Goal: Information Seeking & Learning: Learn about a topic

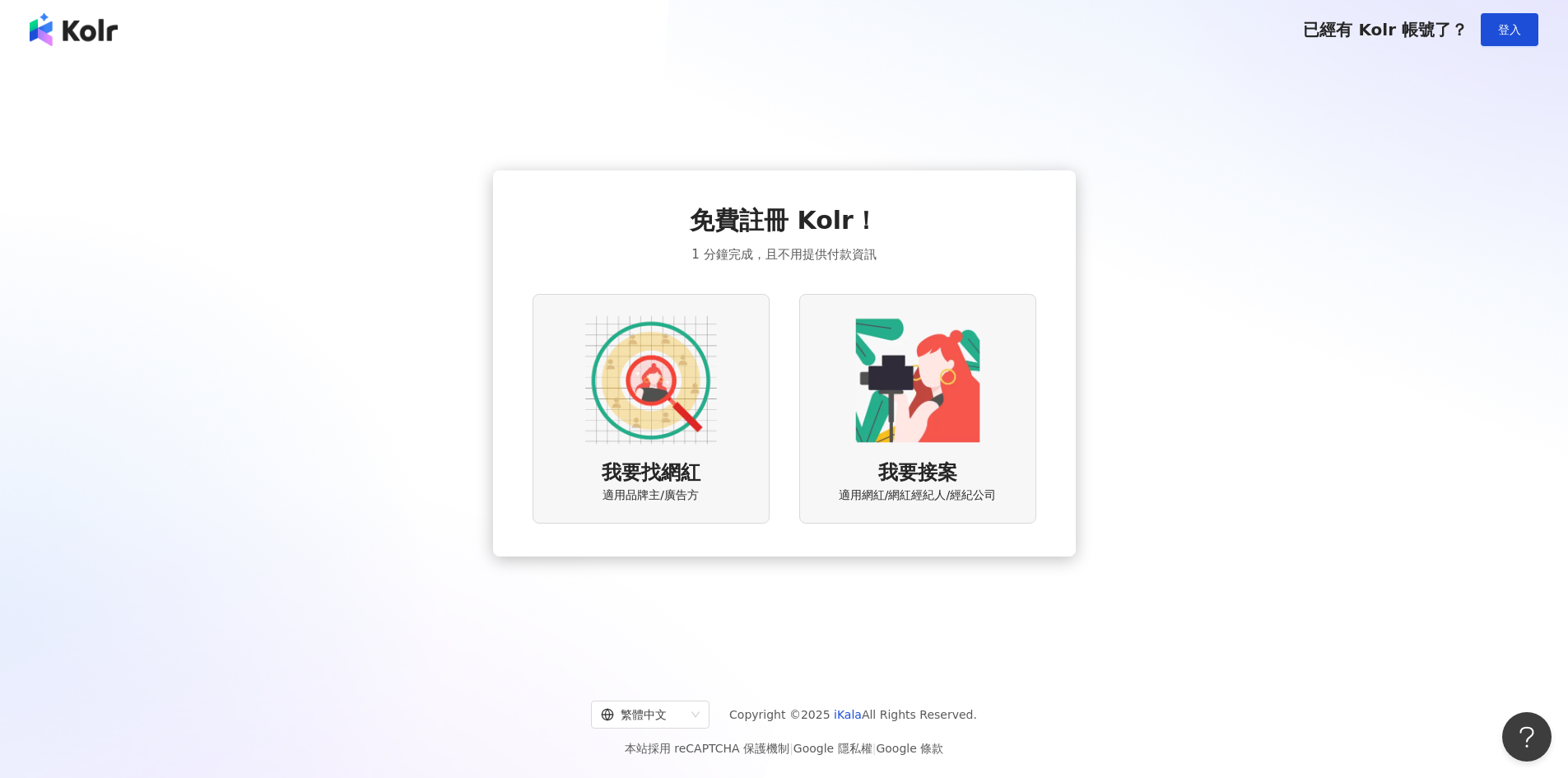
drag, startPoint x: 1510, startPoint y: 26, endPoint x: 1440, endPoint y: 61, distance: 78.3
click at [1510, 26] on span "登入" at bounding box center [1510, 29] width 23 height 13
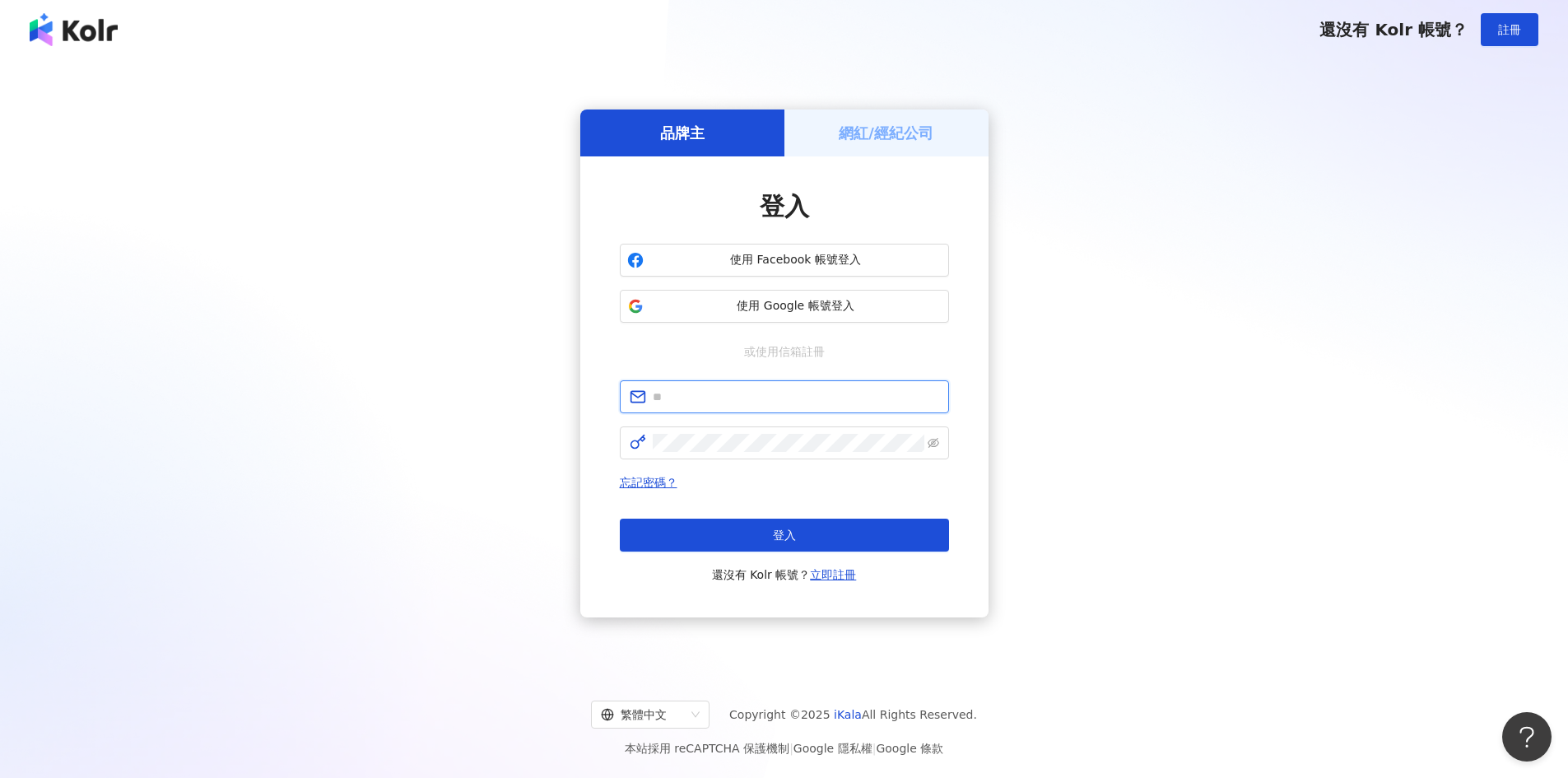
type input "**********"
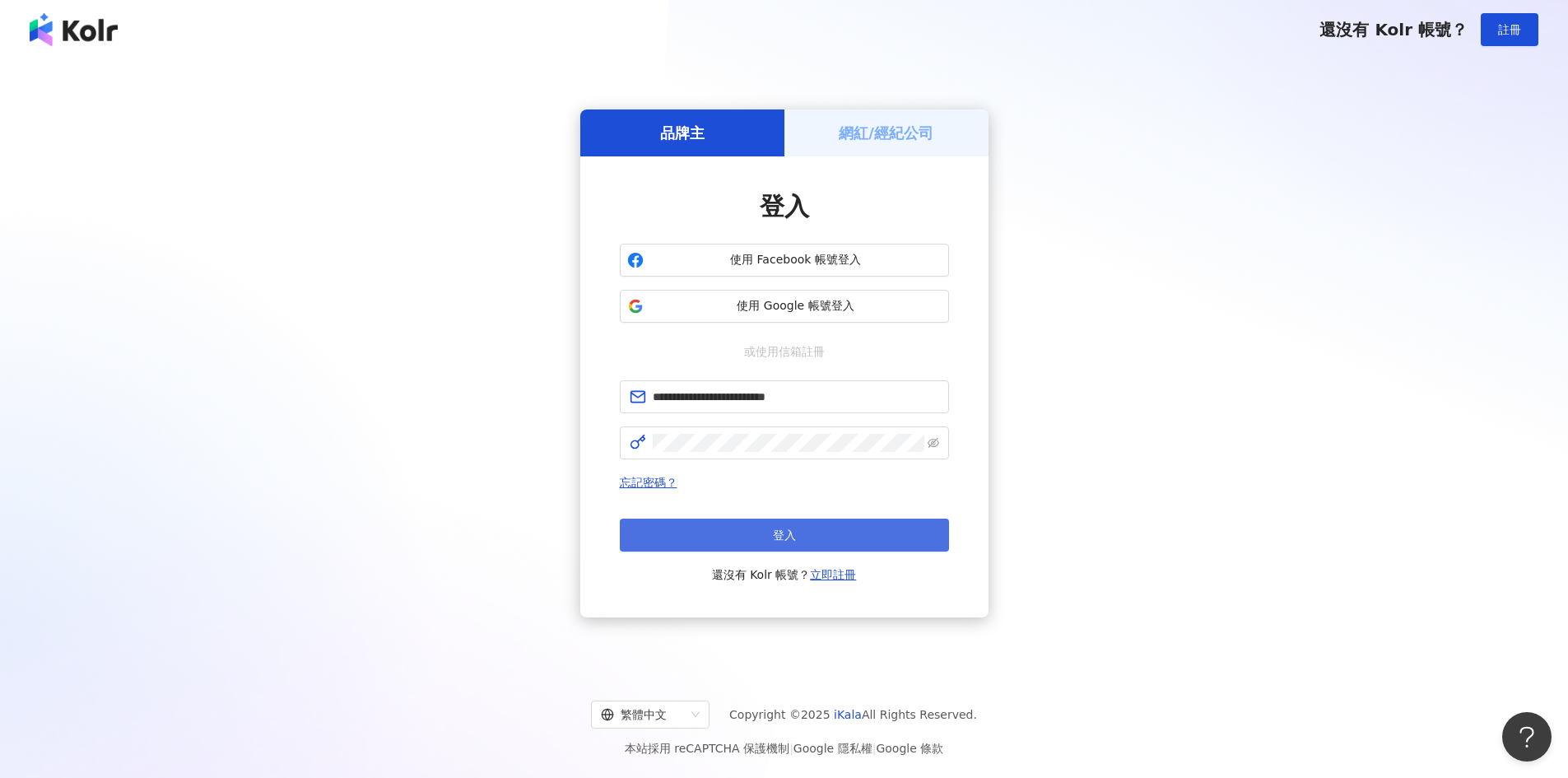
click at [826, 536] on button "登入" at bounding box center [785, 535] width 330 height 33
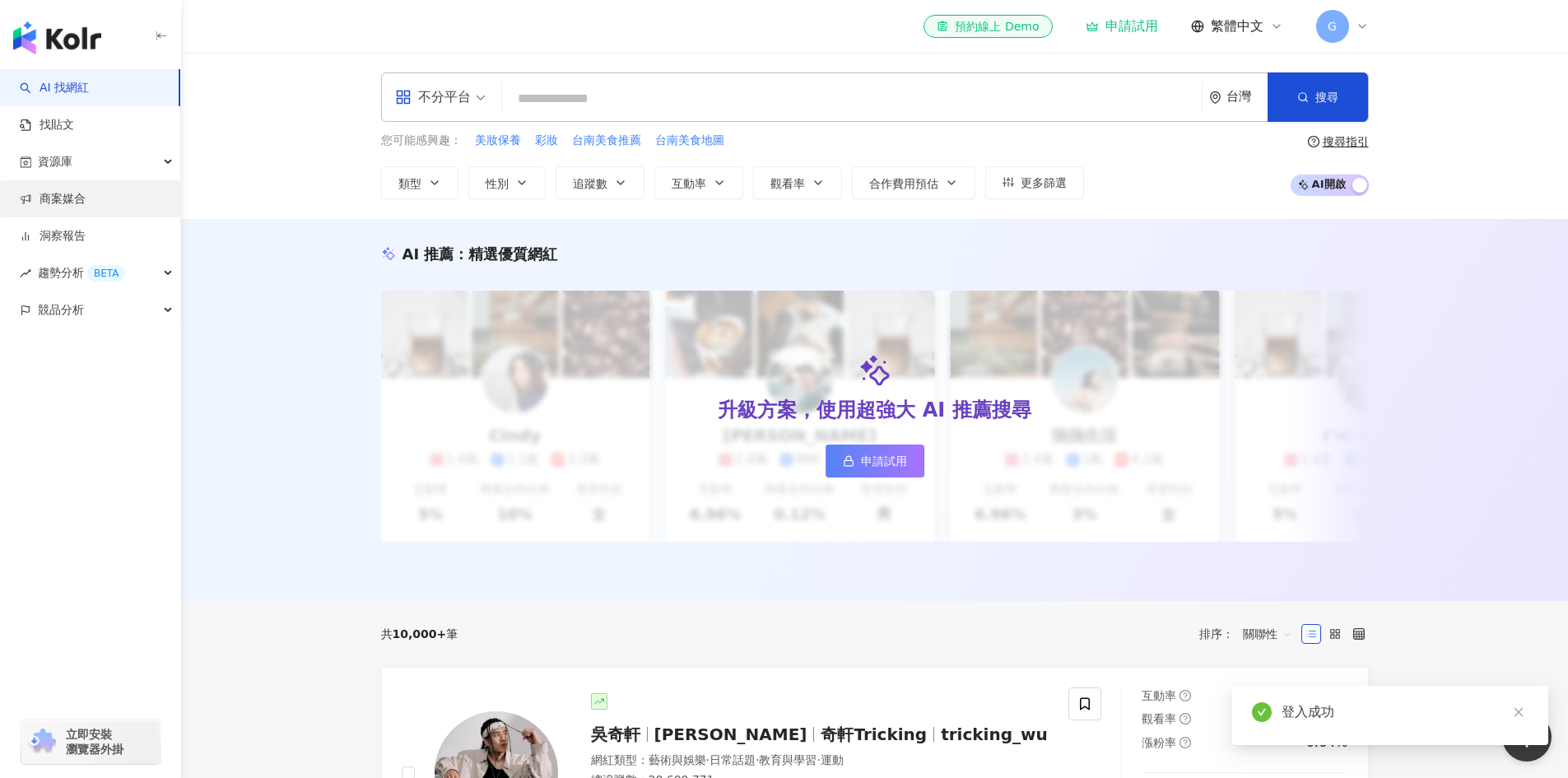
click at [86, 196] on link "商案媒合" at bounding box center [53, 199] width 66 height 16
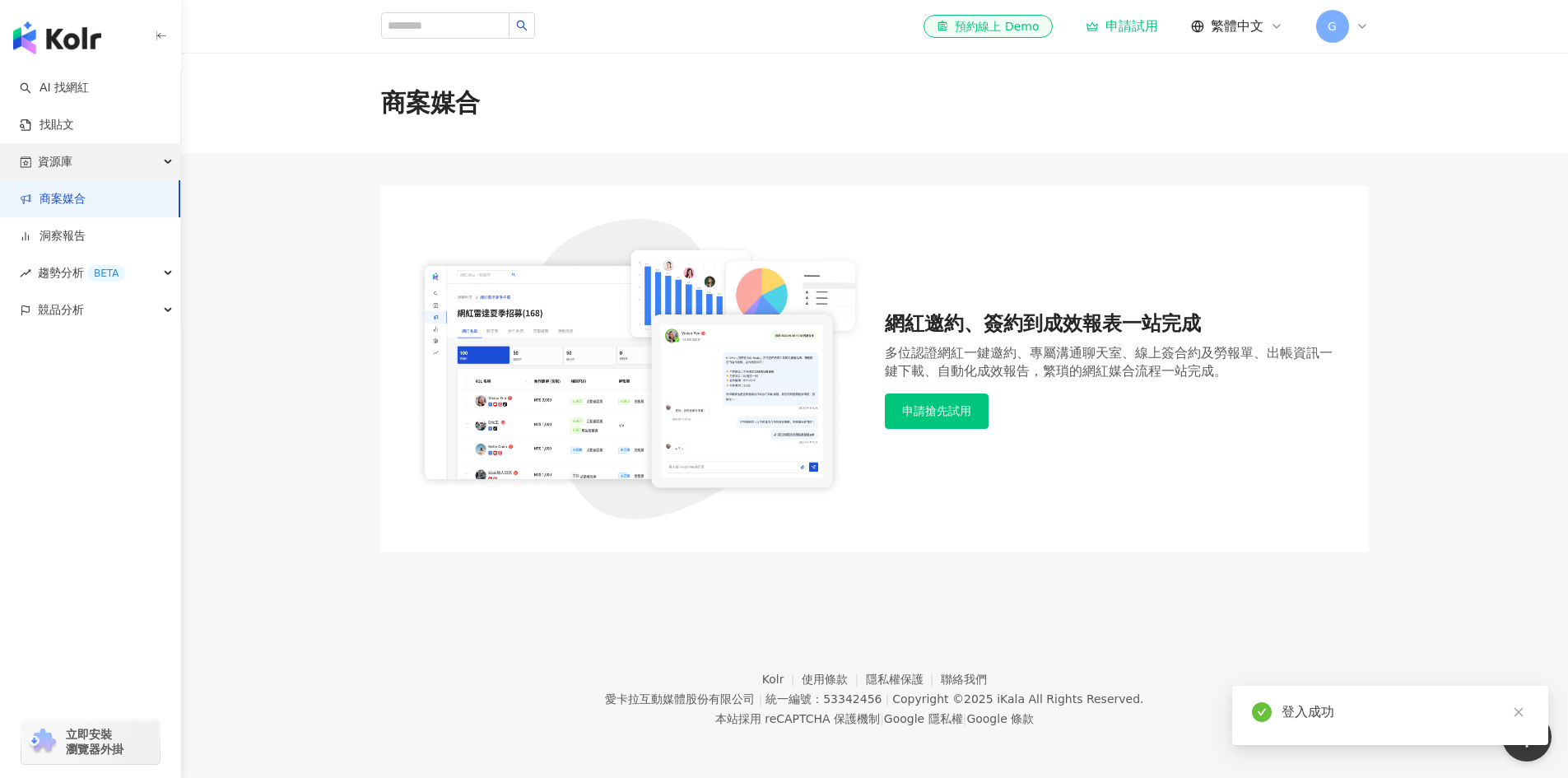
click at [109, 170] on div "資源庫" at bounding box center [90, 162] width 180 height 37
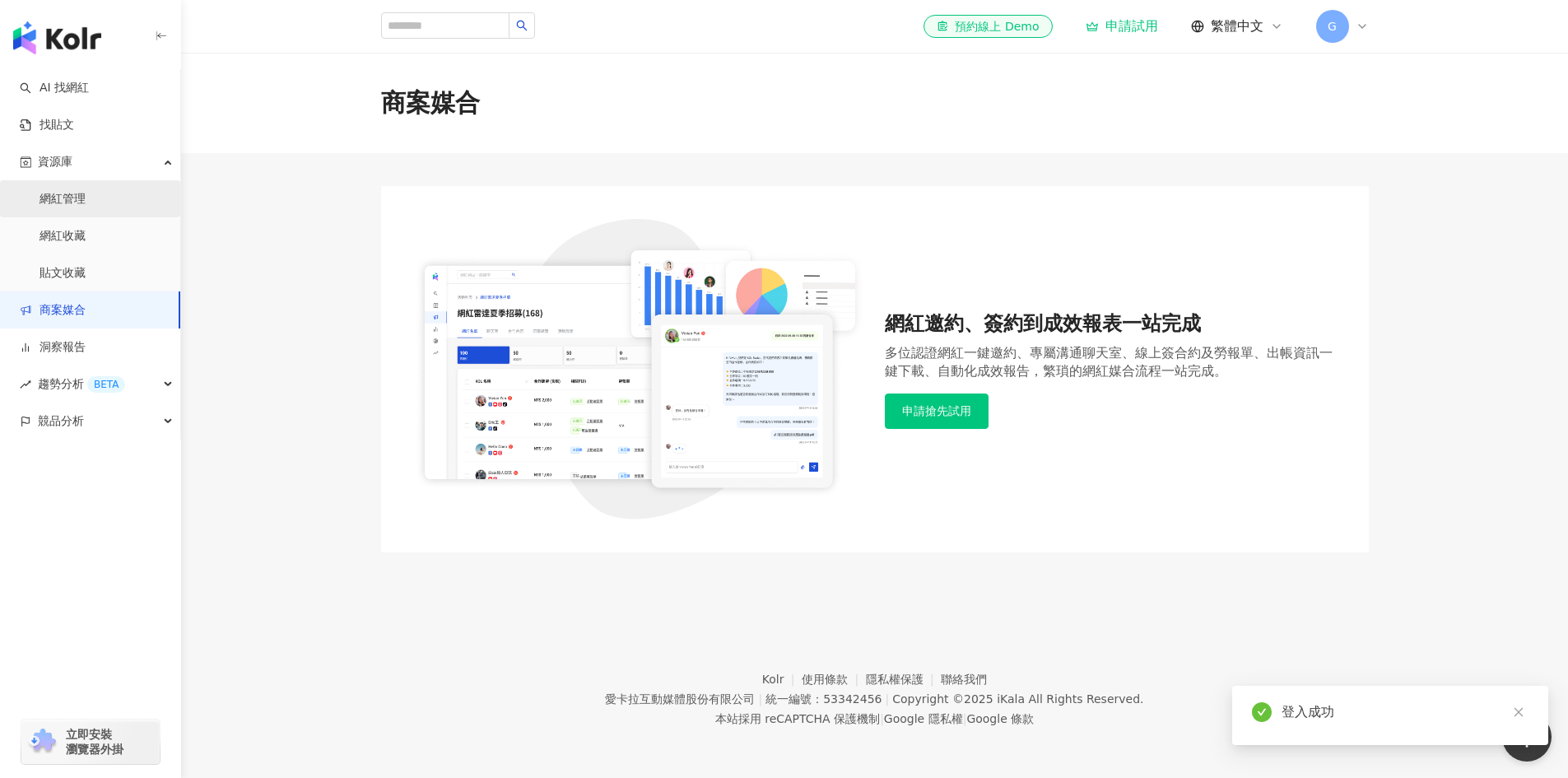
click at [86, 202] on link "網紅管理" at bounding box center [62, 199] width 46 height 16
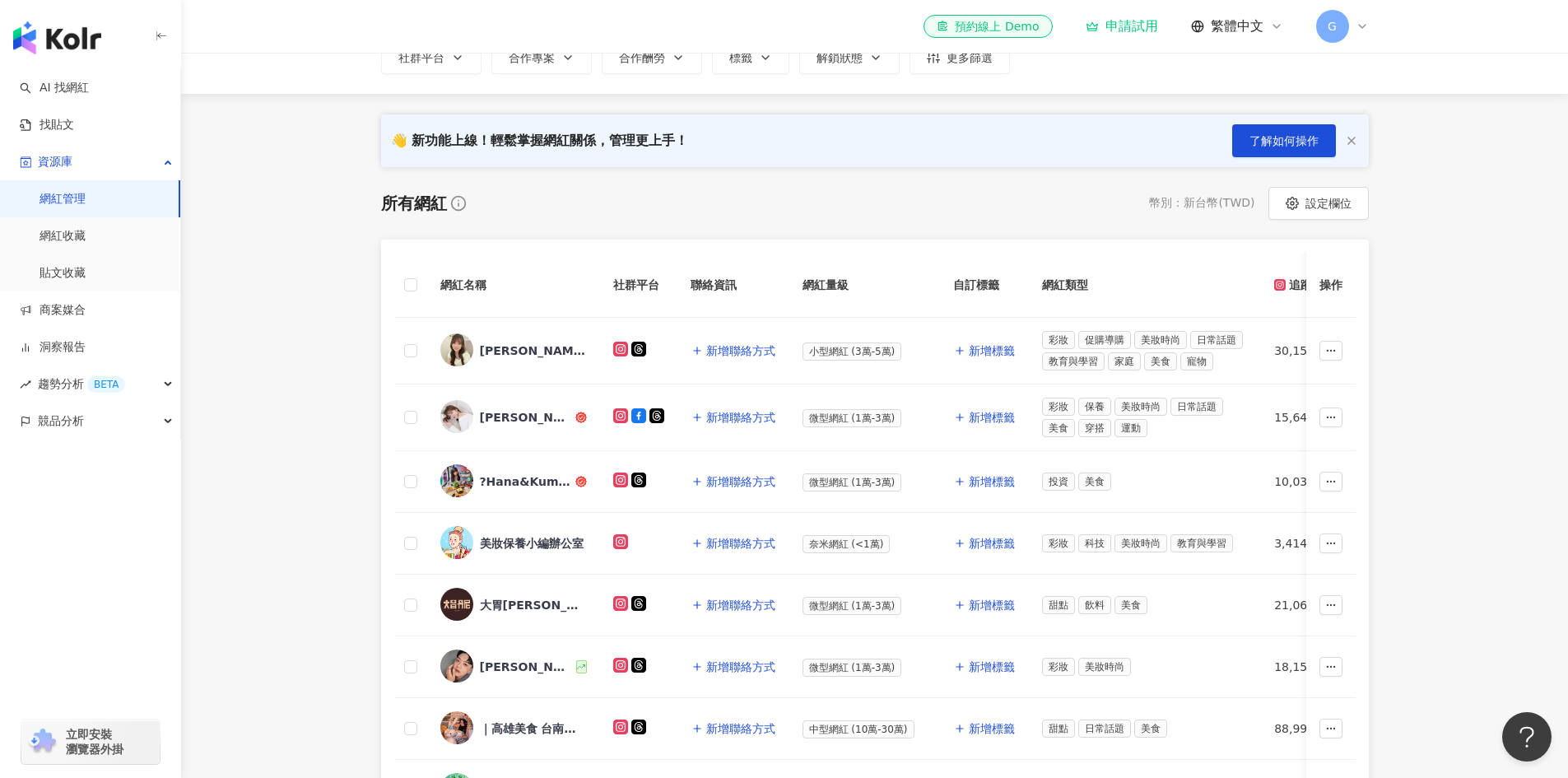
scroll to position [247, 0]
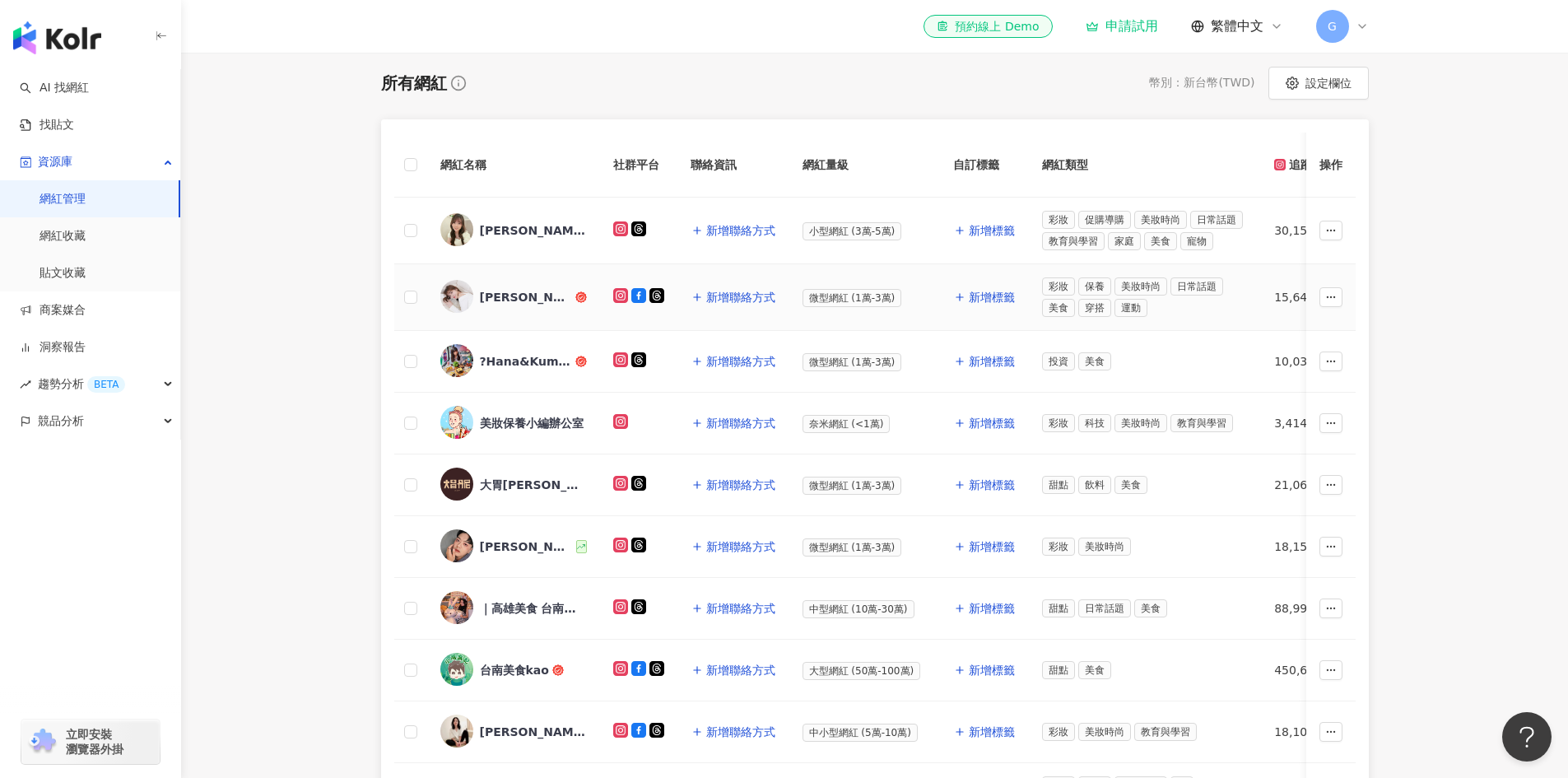
click at [500, 298] on div "[PERSON_NAME]" at bounding box center [527, 297] width 93 height 16
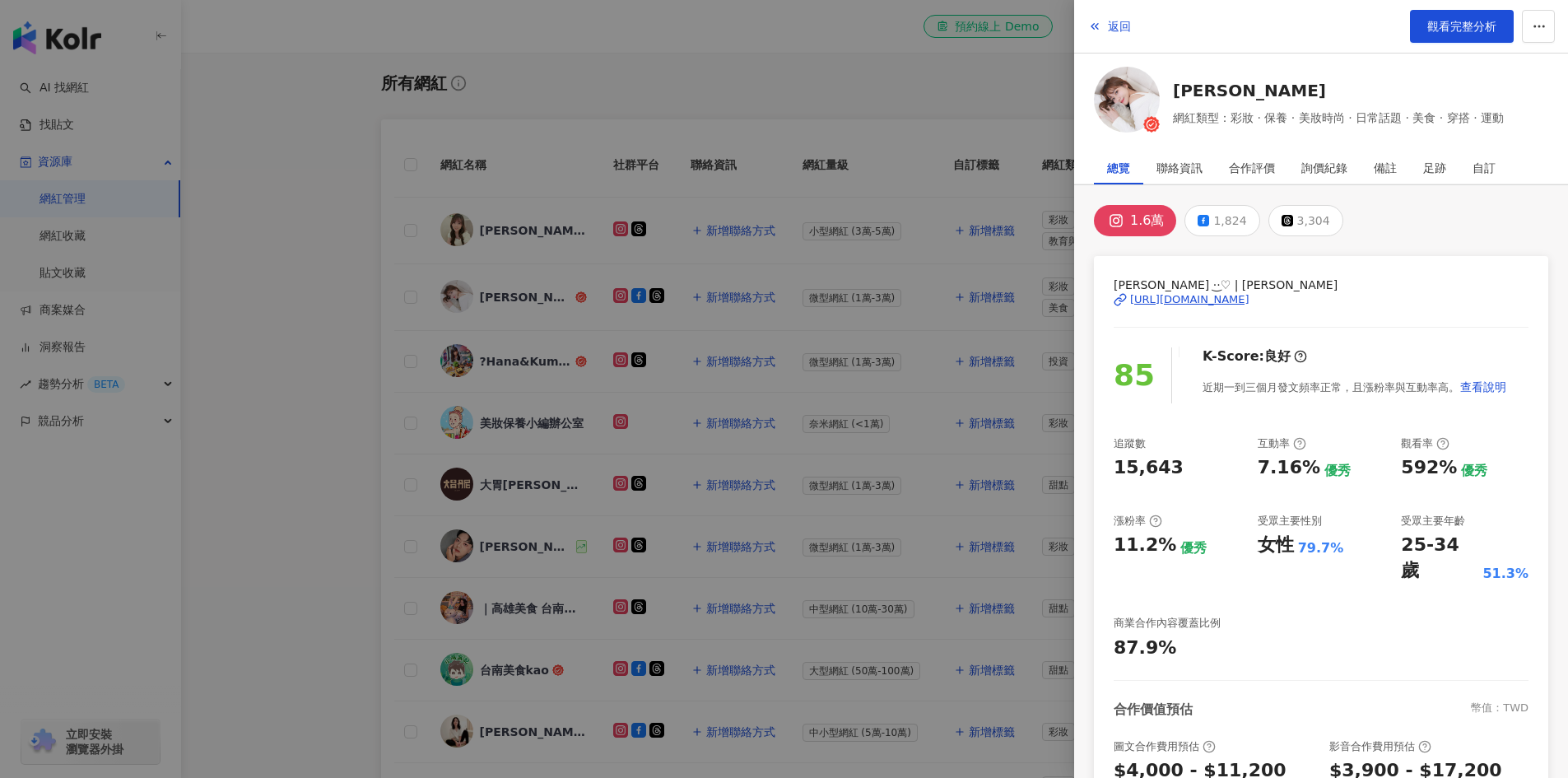
click at [363, 209] on div at bounding box center [784, 389] width 1568 height 778
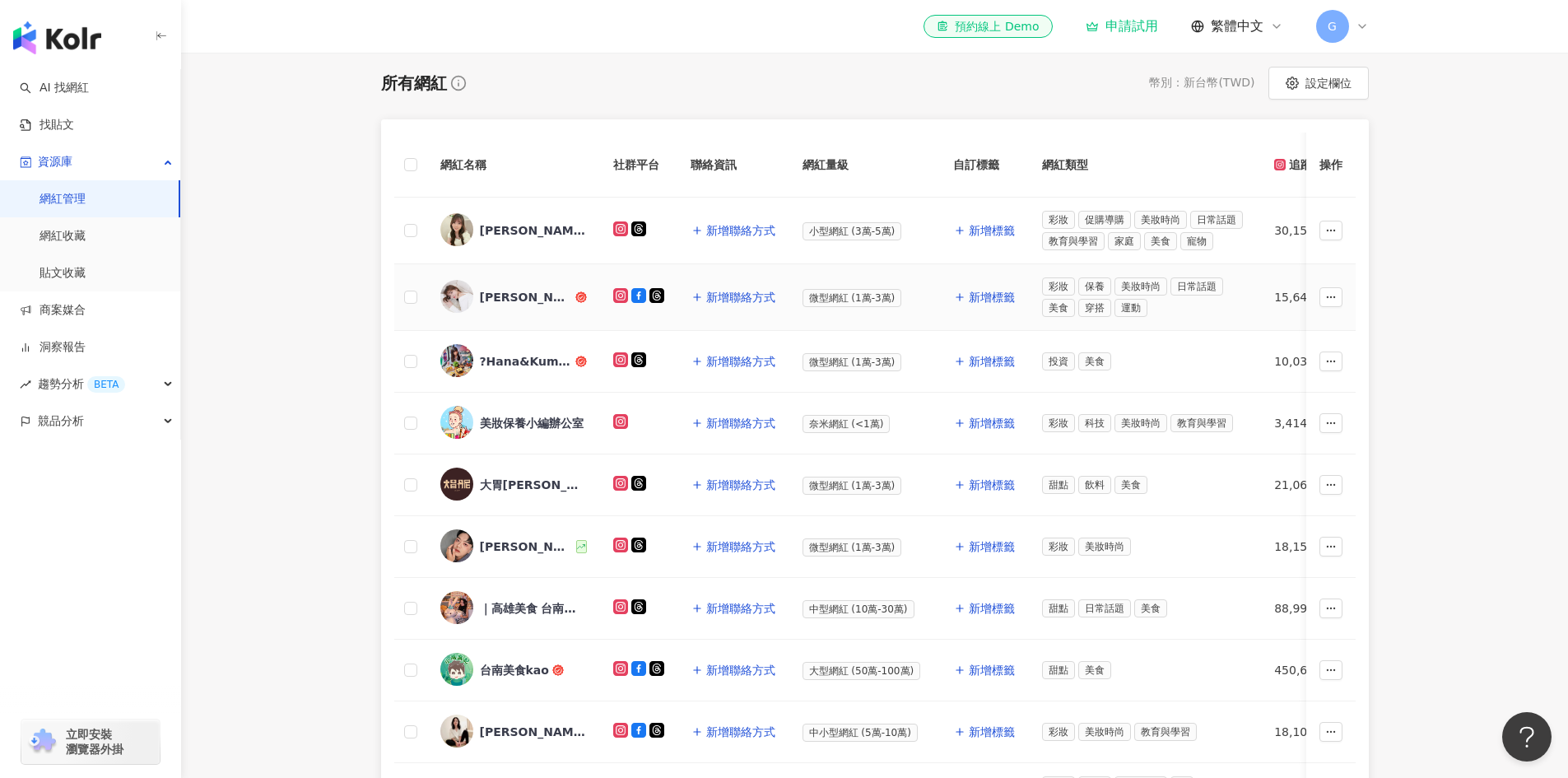
click at [501, 299] on div "[PERSON_NAME]" at bounding box center [527, 297] width 93 height 16
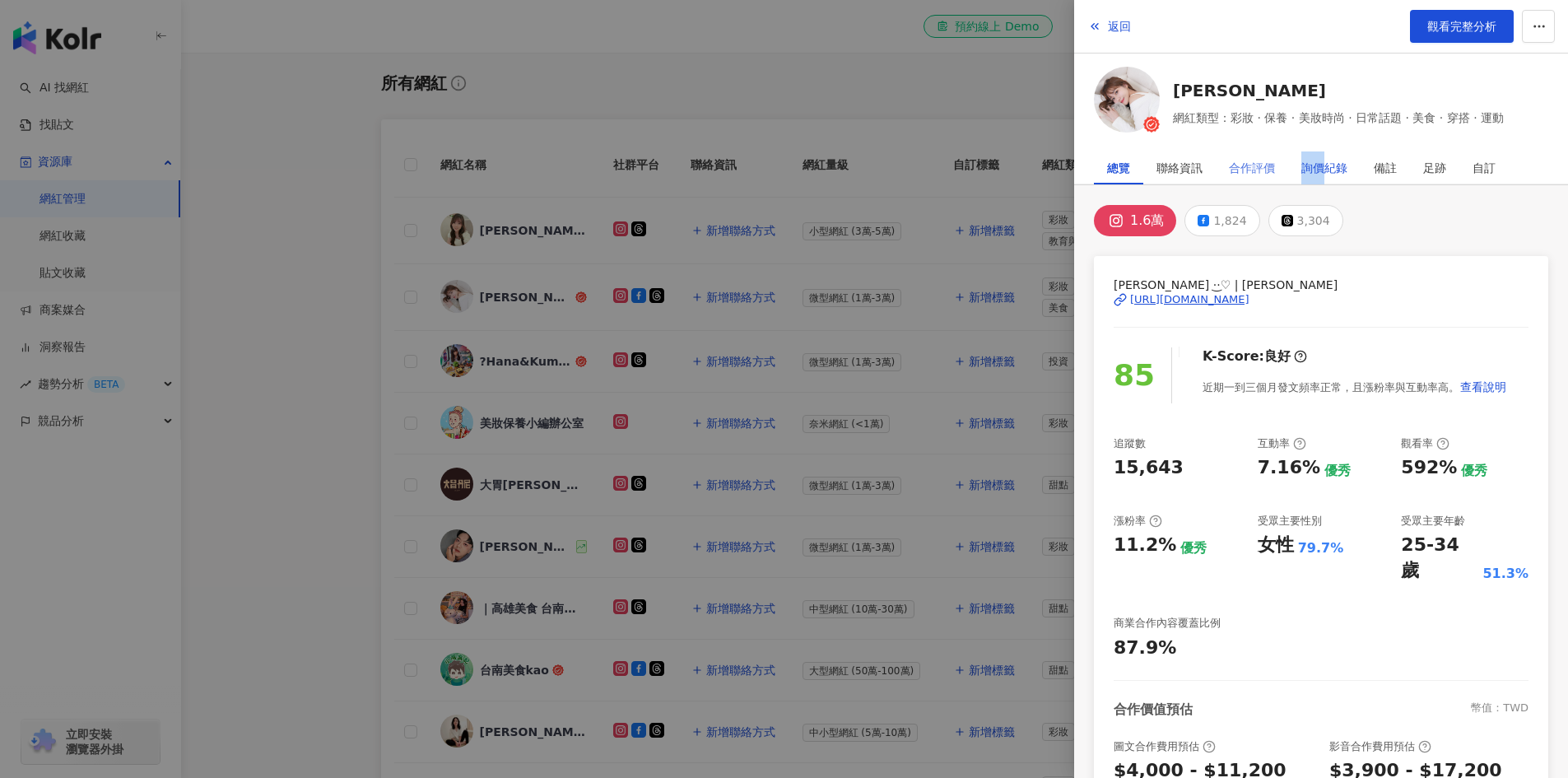
drag, startPoint x: 1326, startPoint y: 165, endPoint x: 1267, endPoint y: 164, distance: 59.0
click at [1267, 164] on div "總覽 聯絡資訊 合作評價 詢價紀錄 備註 足跡 自訂" at bounding box center [1302, 168] width 415 height 33
click at [1417, 188] on div "1.6萬 1,824 3,304 Kira K ·͜·♡ | kira_kuo https://www.instagram.com/kira_kuo/ 85 …" at bounding box center [1321, 578] width 494 height 787
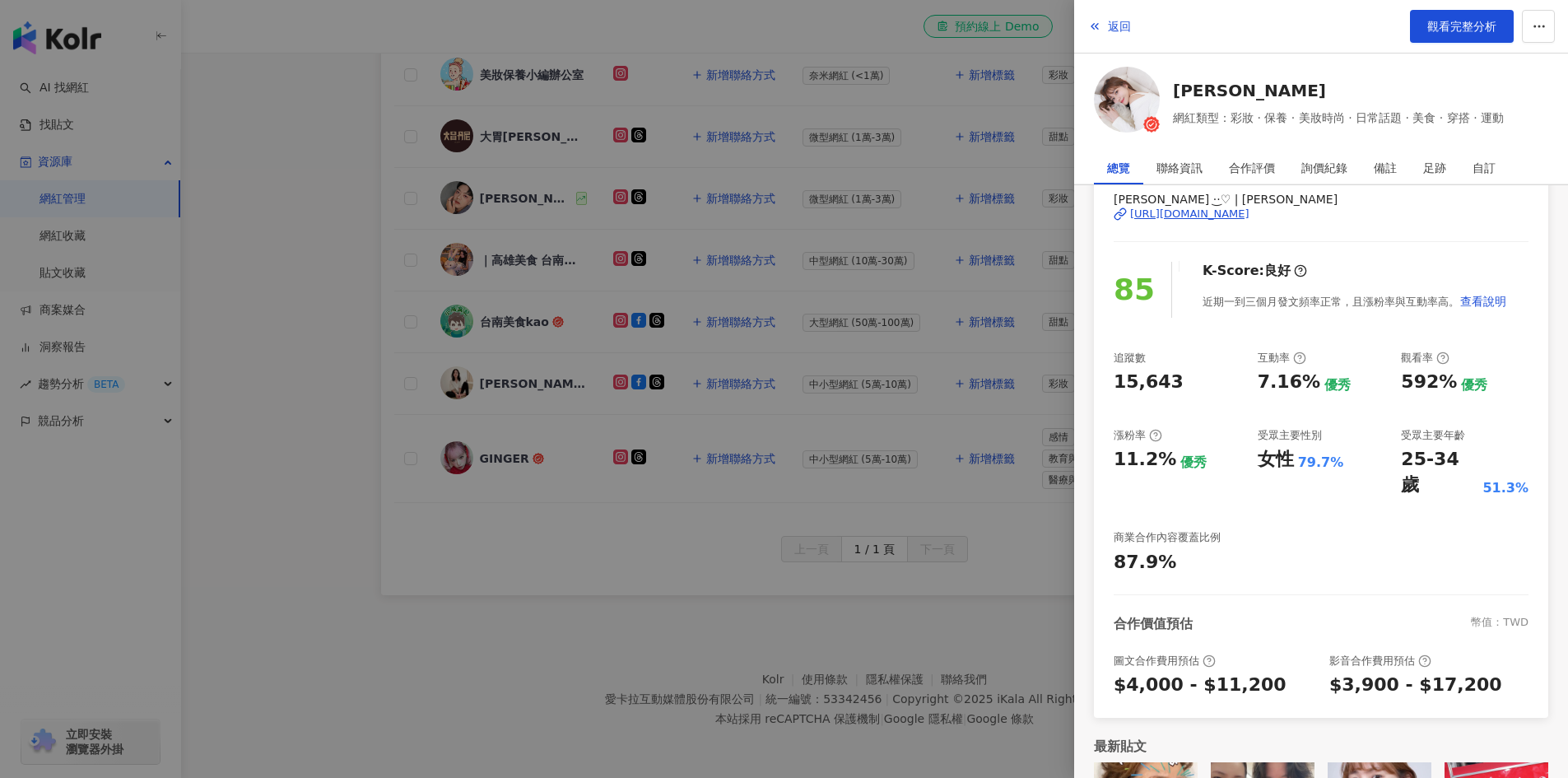
scroll to position [0, 0]
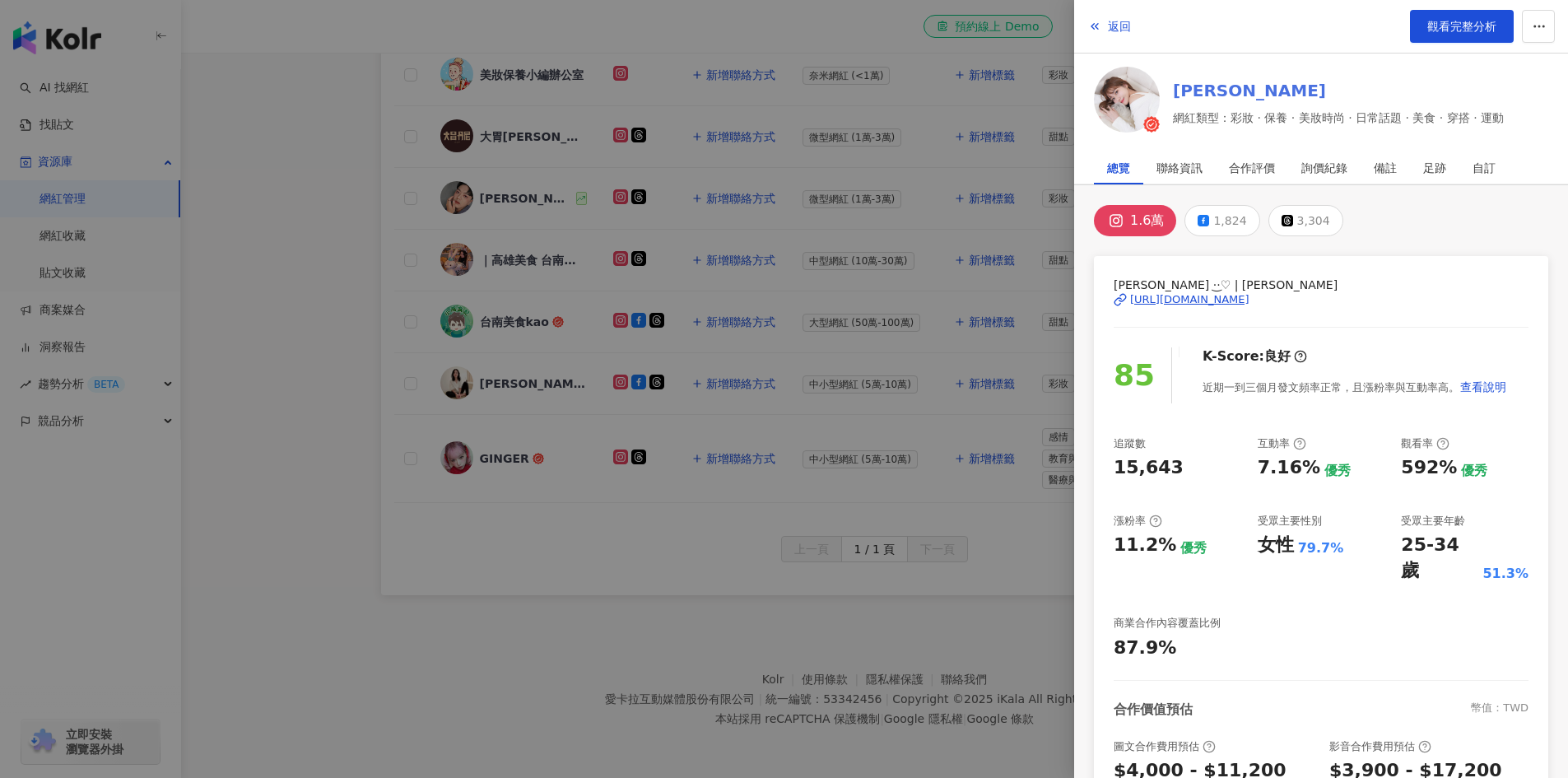
click at [1213, 90] on link "[PERSON_NAME]" at bounding box center [1338, 91] width 331 height 23
drag, startPoint x: 339, startPoint y: 172, endPoint x: 325, endPoint y: 178, distance: 15.2
click at [339, 172] on div at bounding box center [784, 389] width 1568 height 778
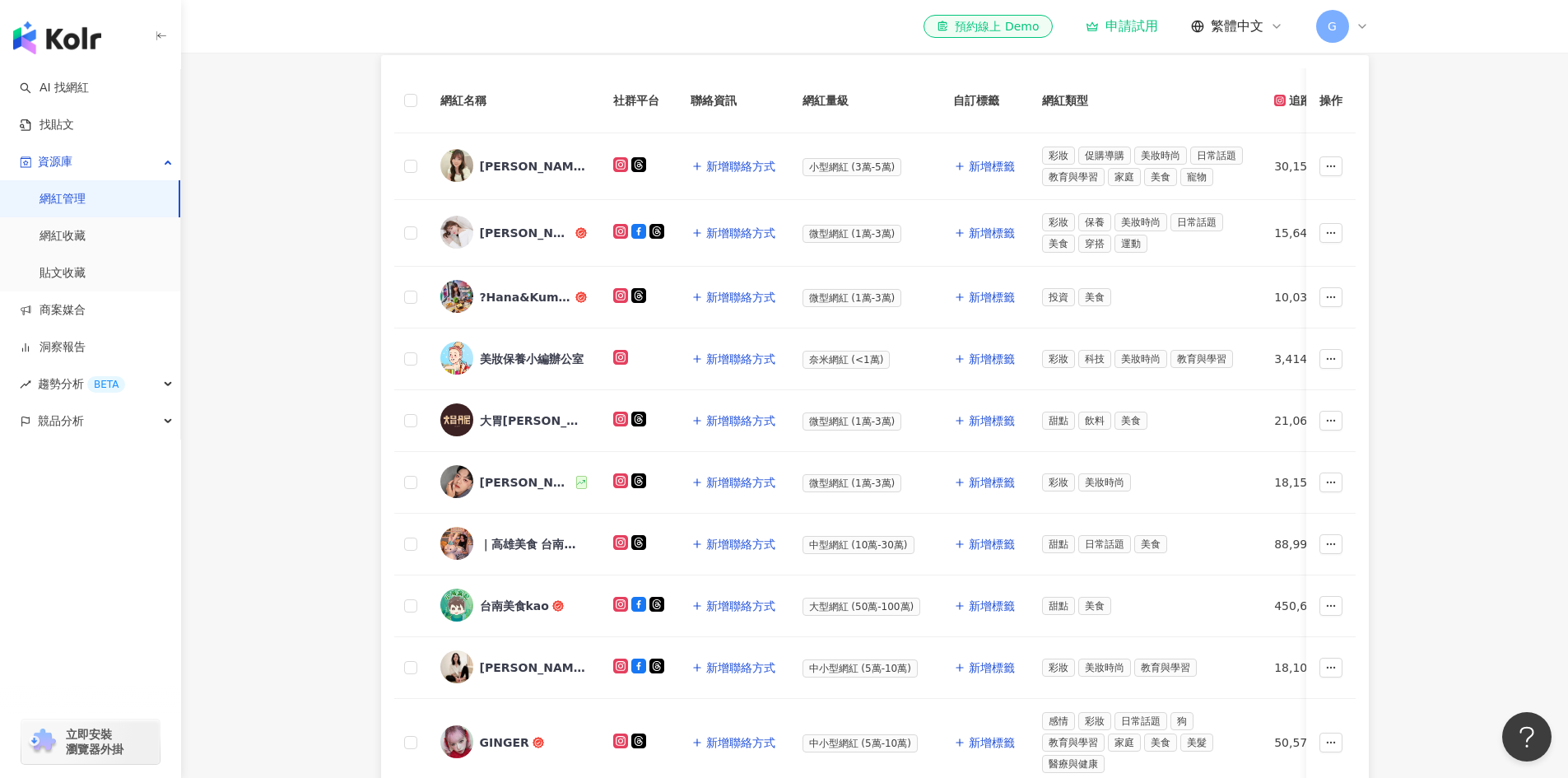
scroll to position [273, 0]
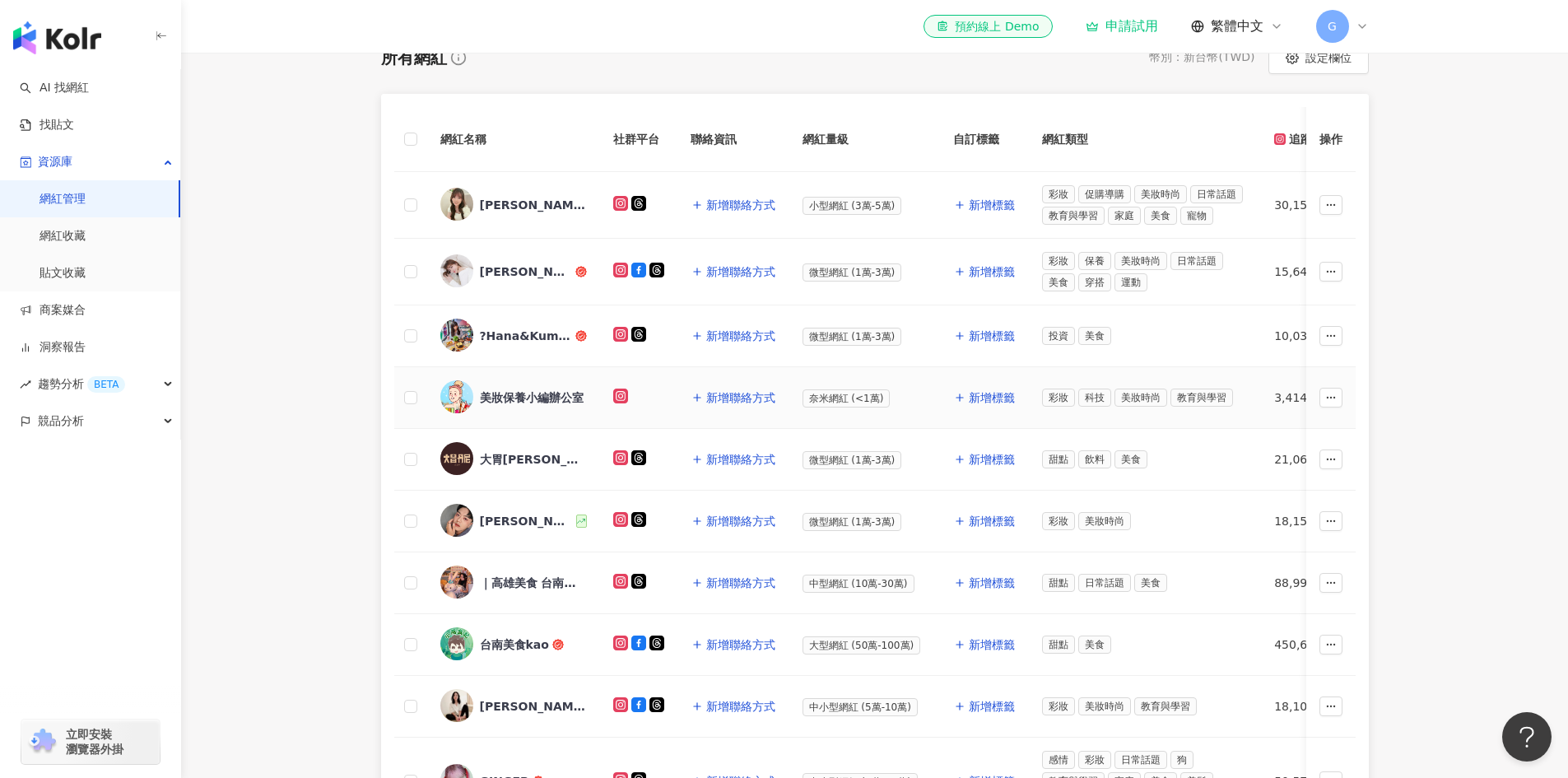
click at [513, 389] on div "美妝保養小編辦公室" at bounding box center [532, 397] width 103 height 16
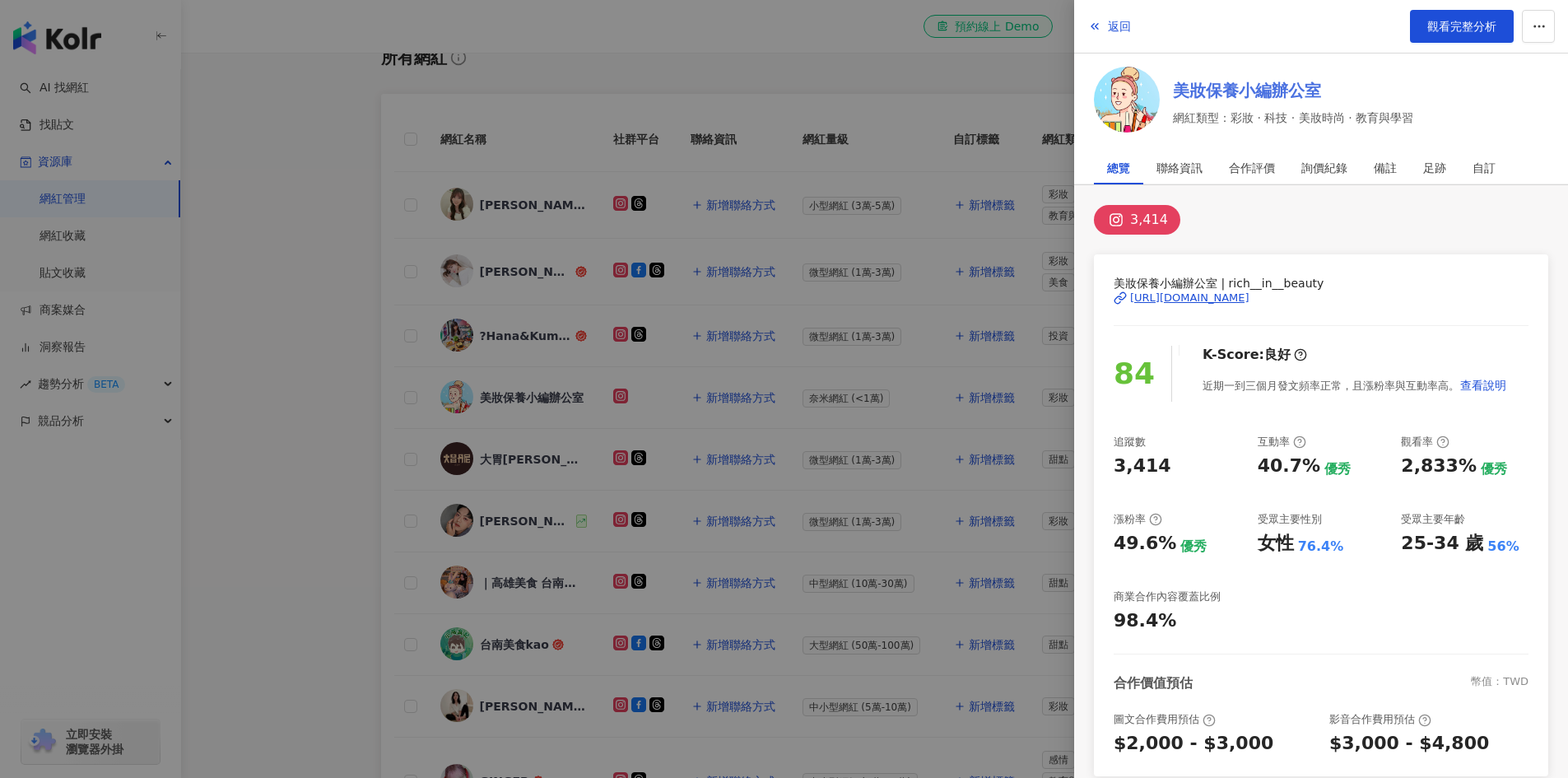
click at [1222, 86] on link "美妝保養小編辦公室" at bounding box center [1294, 91] width 241 height 23
click at [318, 225] on div at bounding box center [784, 389] width 1568 height 778
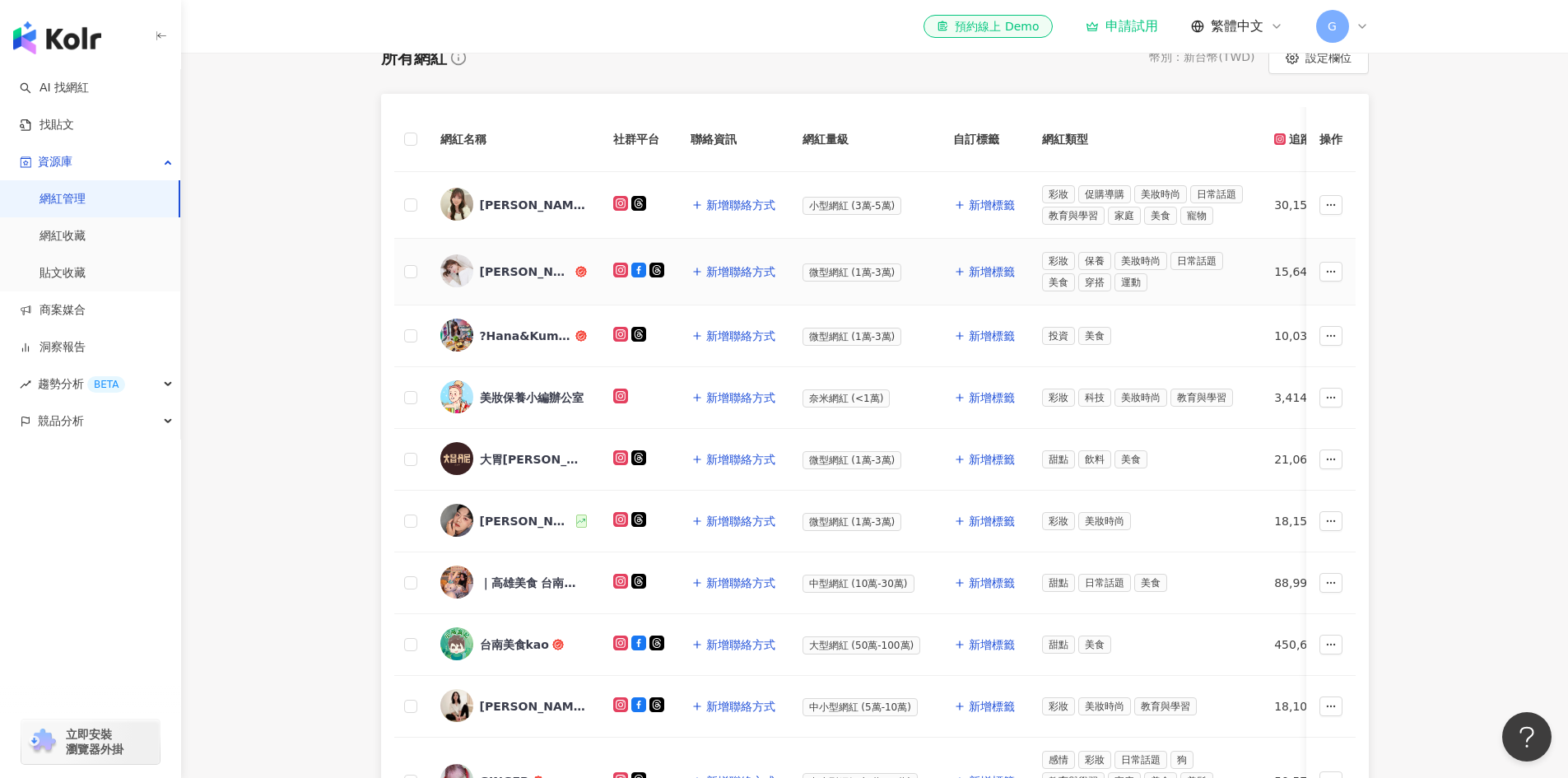
click at [499, 277] on div "[PERSON_NAME]" at bounding box center [527, 272] width 93 height 16
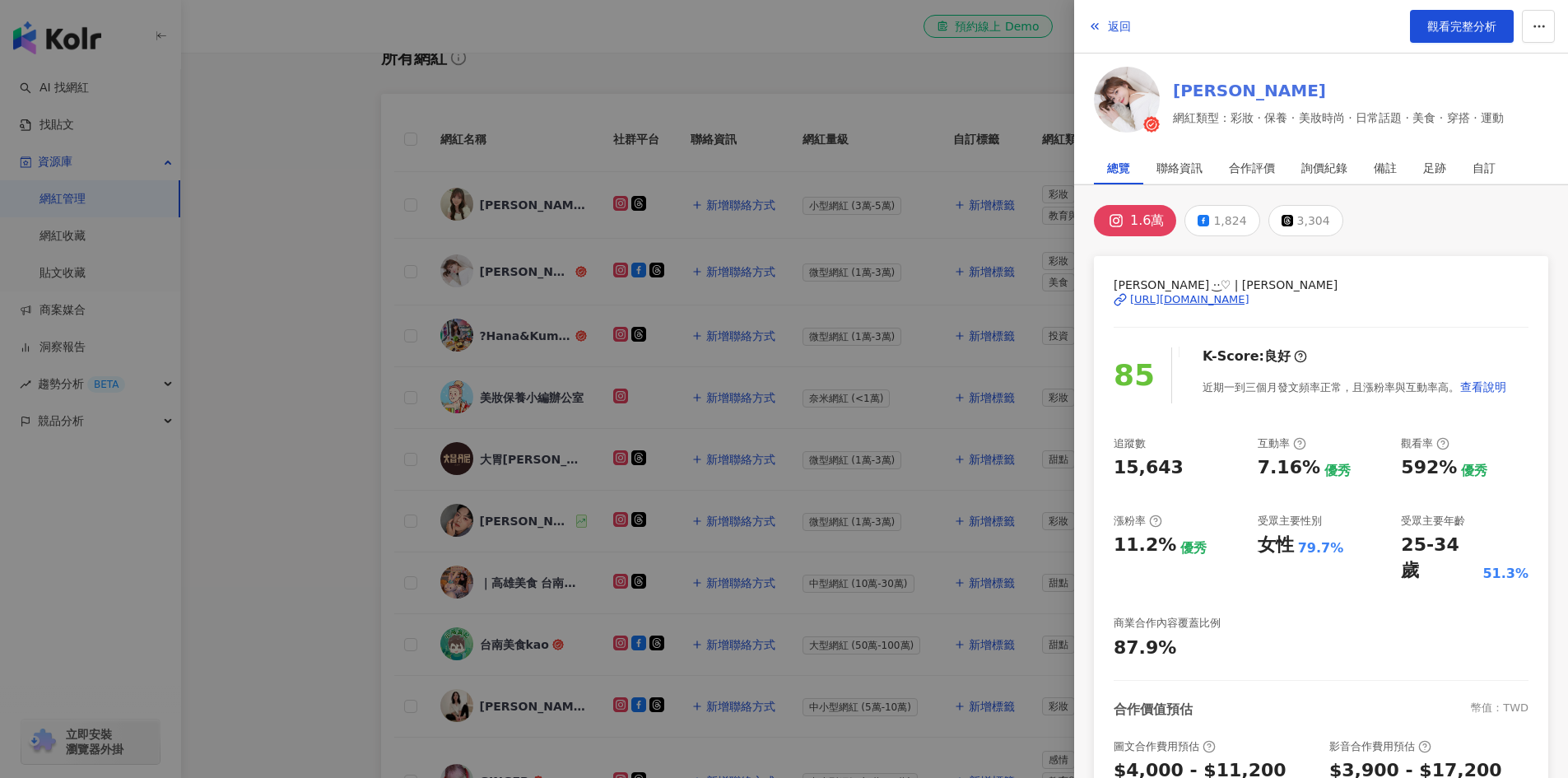
click at [1204, 93] on link "[PERSON_NAME]" at bounding box center [1338, 91] width 331 height 23
drag, startPoint x: 373, startPoint y: 347, endPoint x: 355, endPoint y: 351, distance: 18.4
click at [372, 344] on div at bounding box center [784, 389] width 1568 height 778
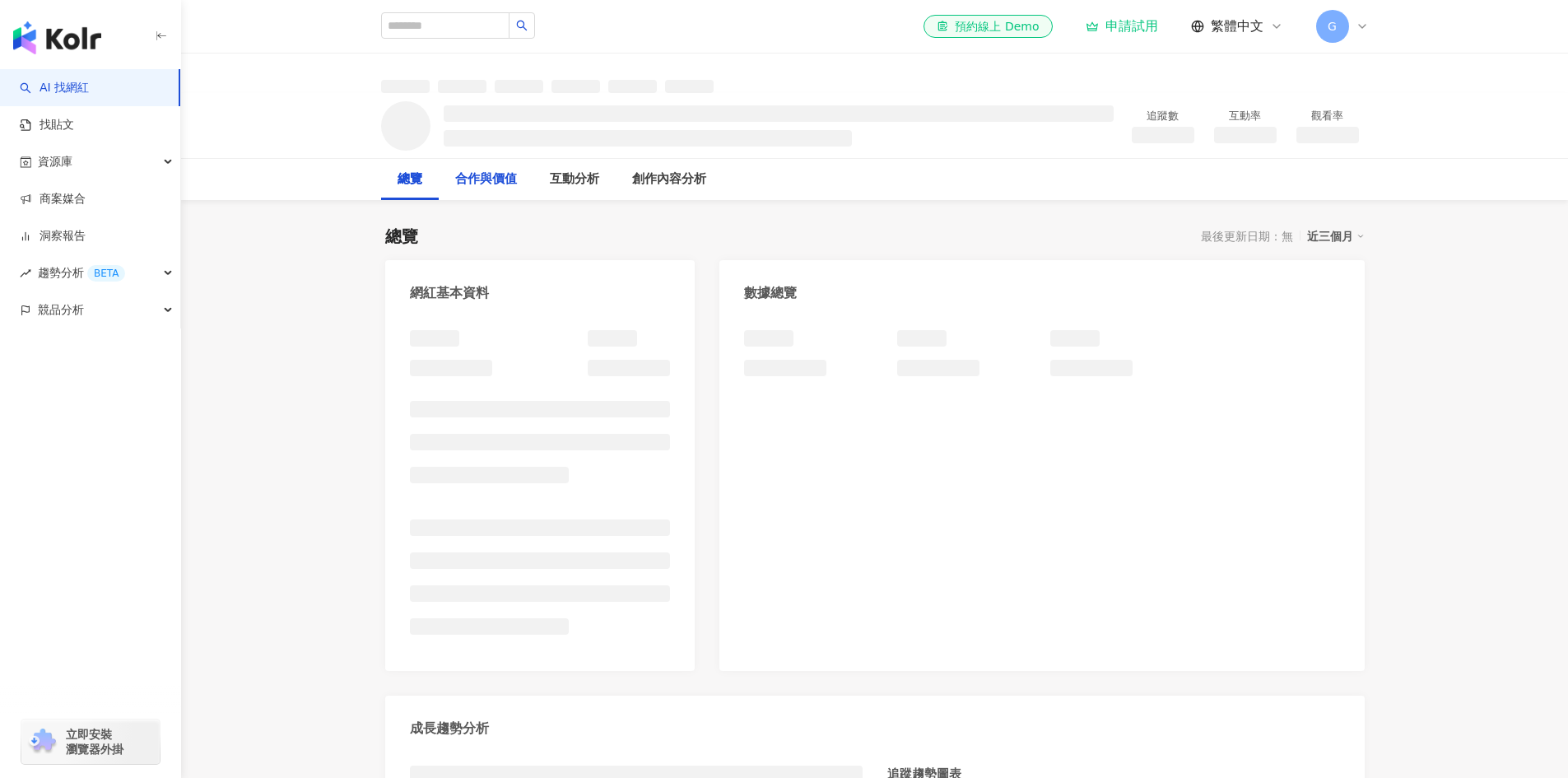
click at [513, 176] on div "合作與價值" at bounding box center [486, 179] width 61 height 20
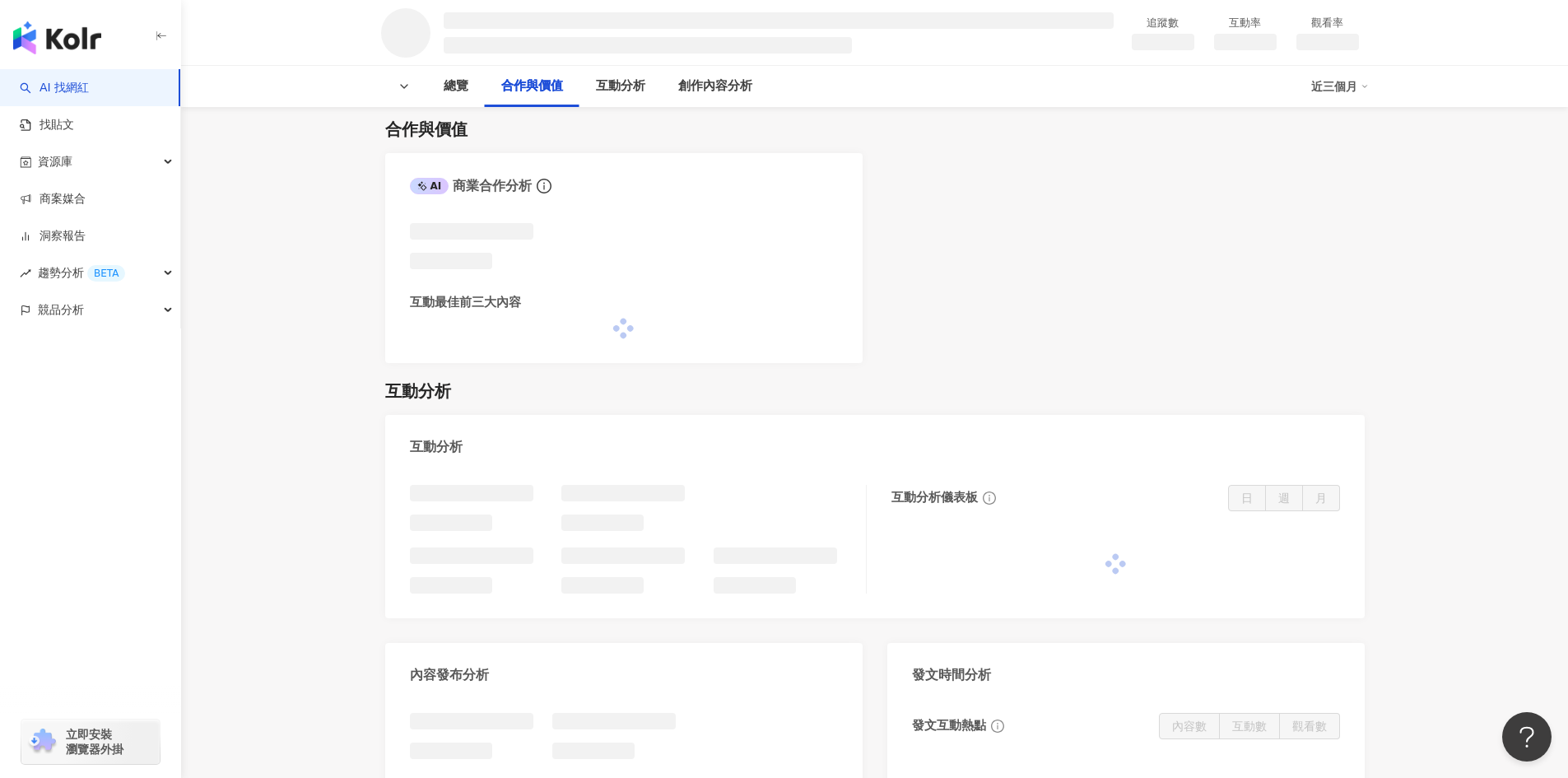
scroll to position [832, 0]
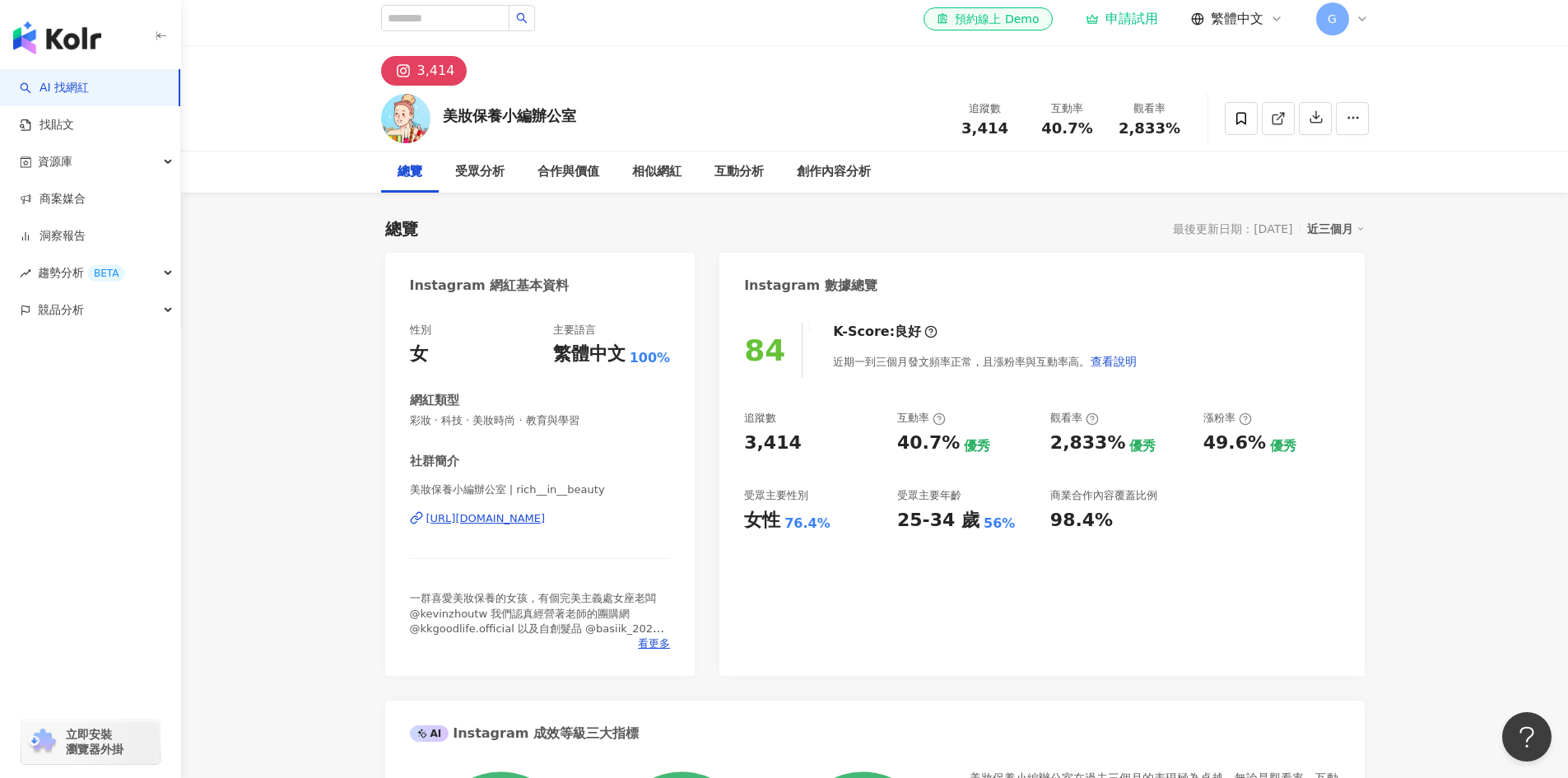
scroll to position [6, 0]
click at [145, 158] on div "資源庫" at bounding box center [90, 162] width 180 height 37
click at [86, 201] on link "網紅管理" at bounding box center [62, 199] width 46 height 16
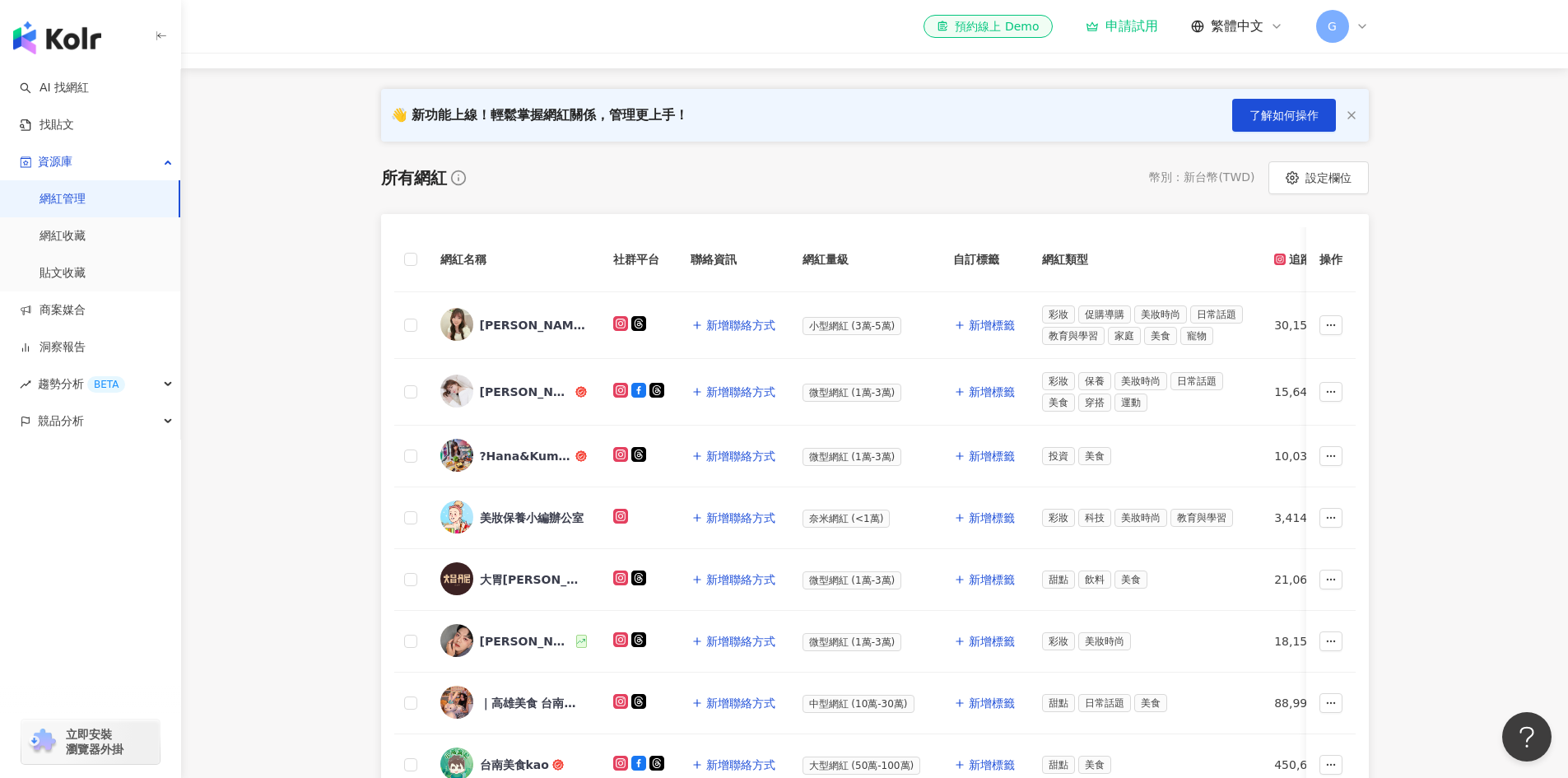
scroll to position [165, 0]
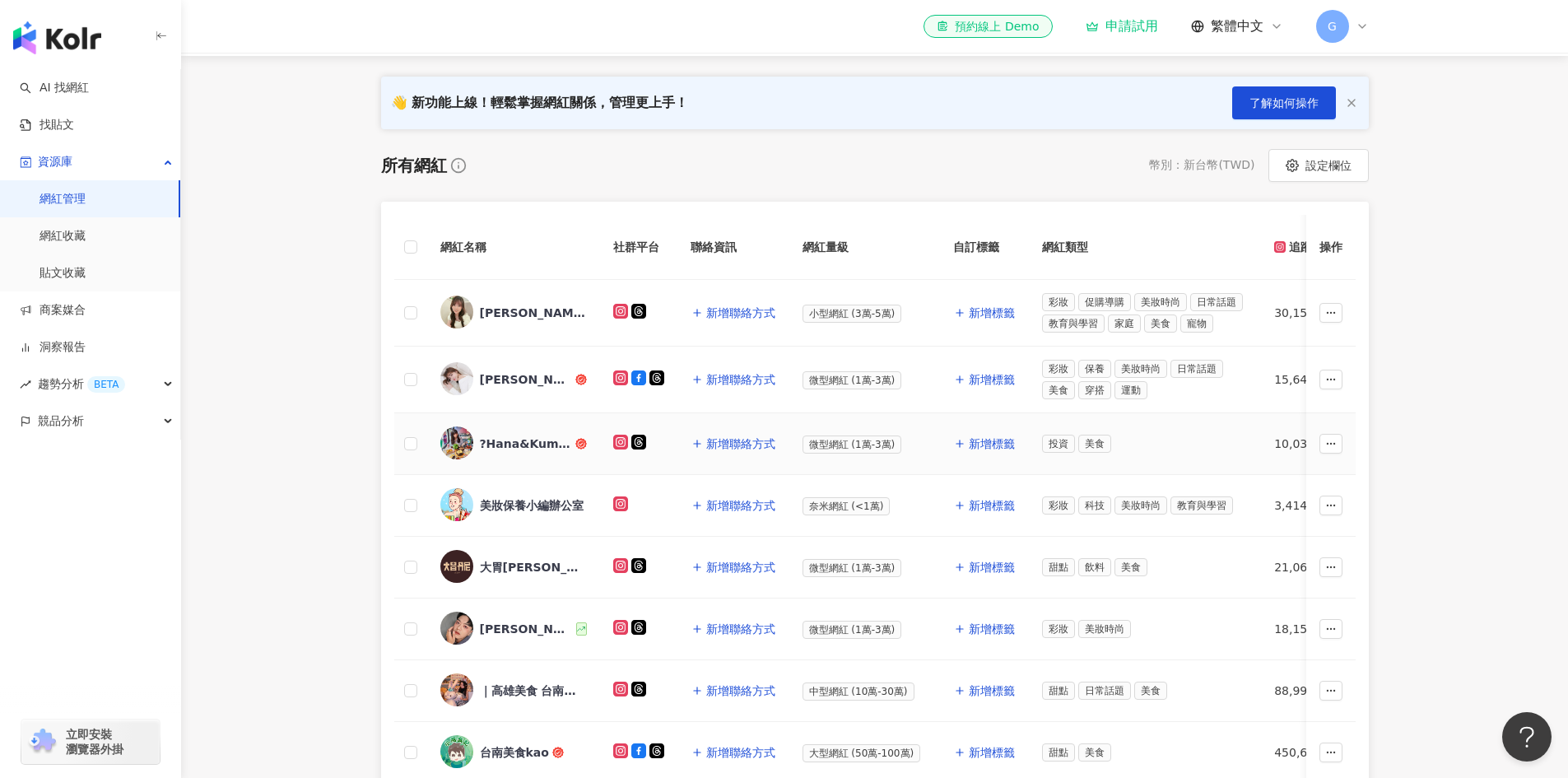
click at [527, 448] on div "?Hana&Kuma?" at bounding box center [527, 444] width 93 height 16
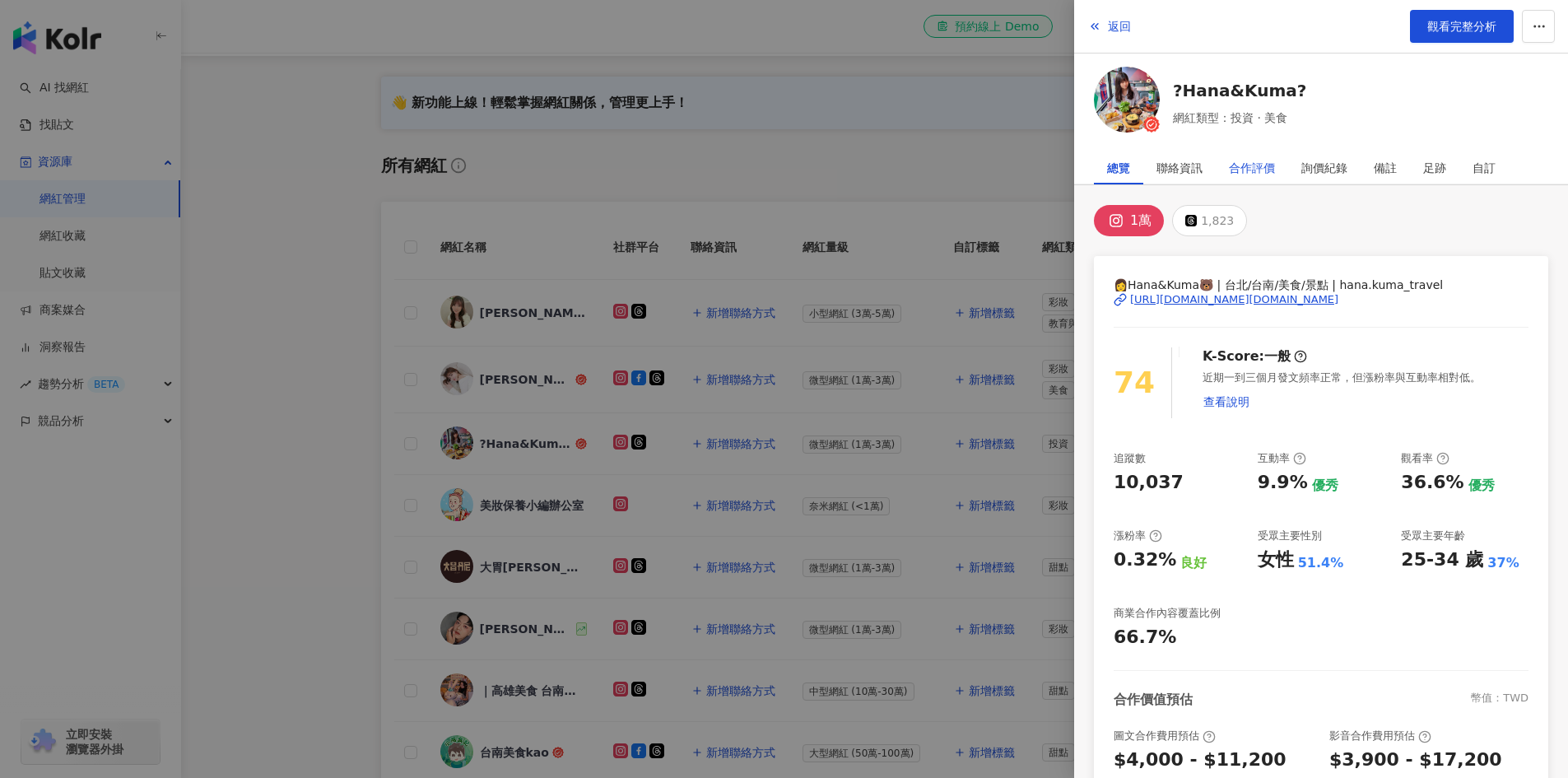
click at [1266, 162] on div "合作評價" at bounding box center [1253, 168] width 46 height 33
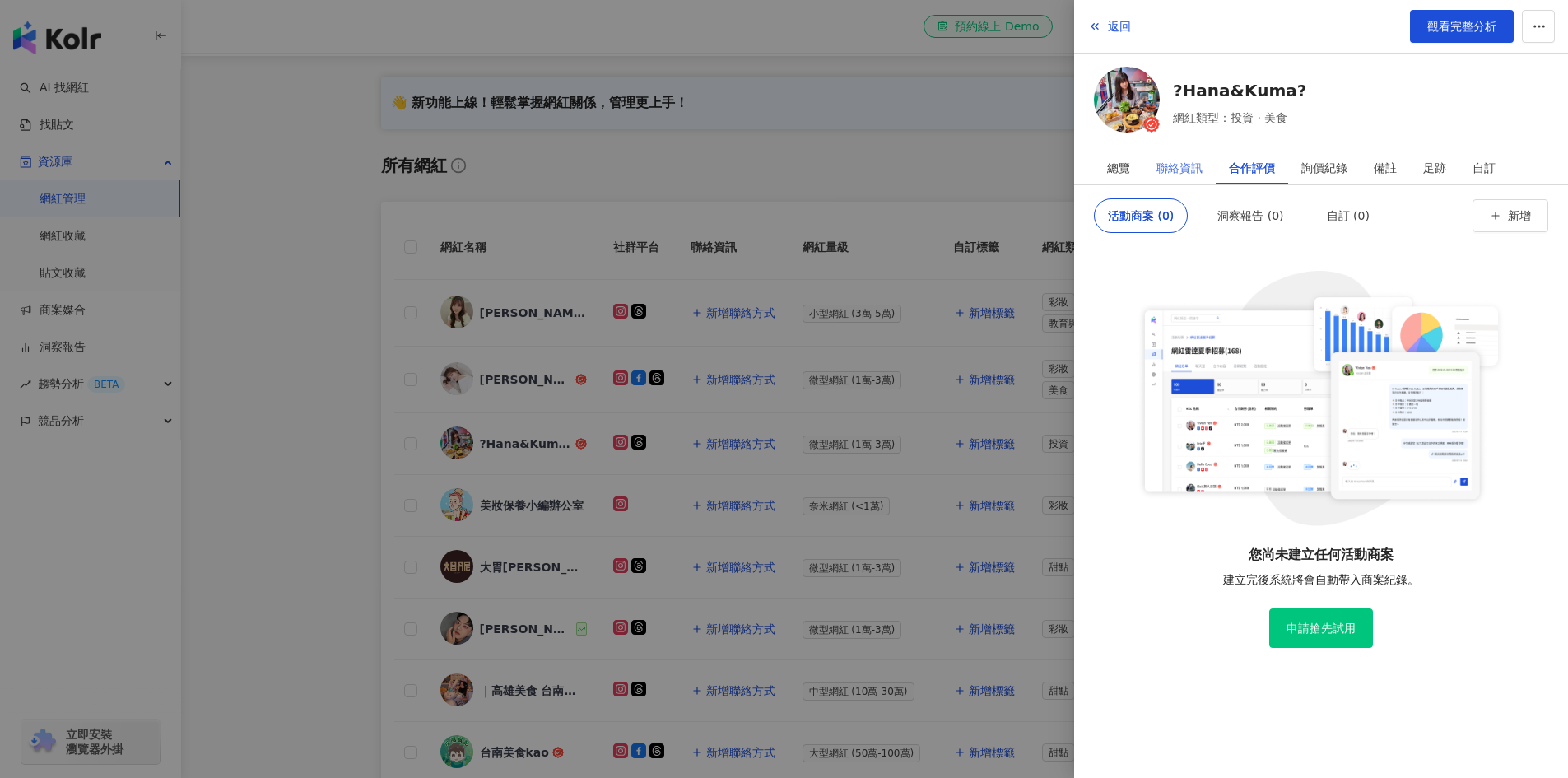
click at [1145, 166] on div "聯絡資訊" at bounding box center [1180, 168] width 72 height 33
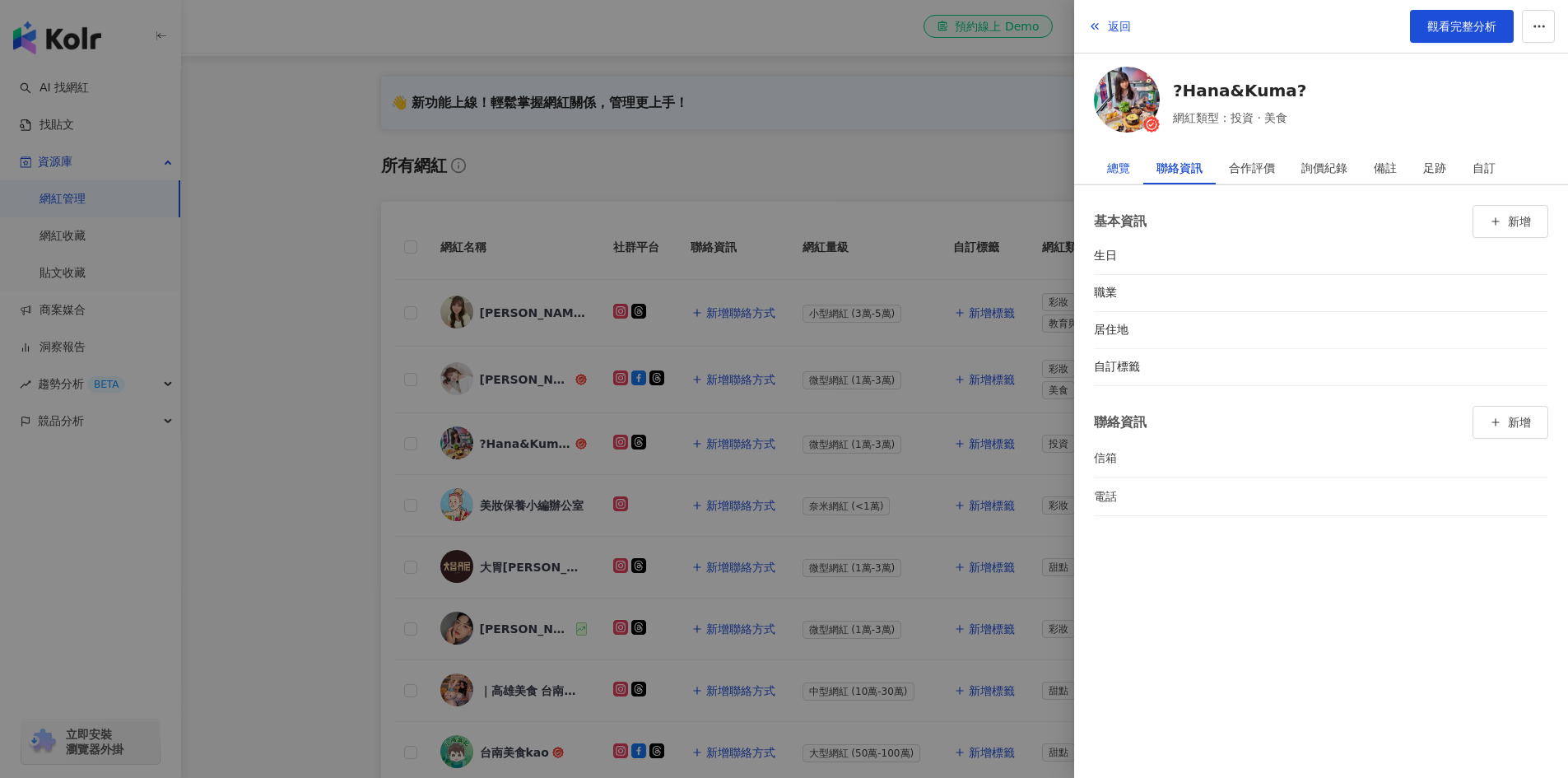
click at [1120, 168] on div "總覽" at bounding box center [1119, 168] width 23 height 33
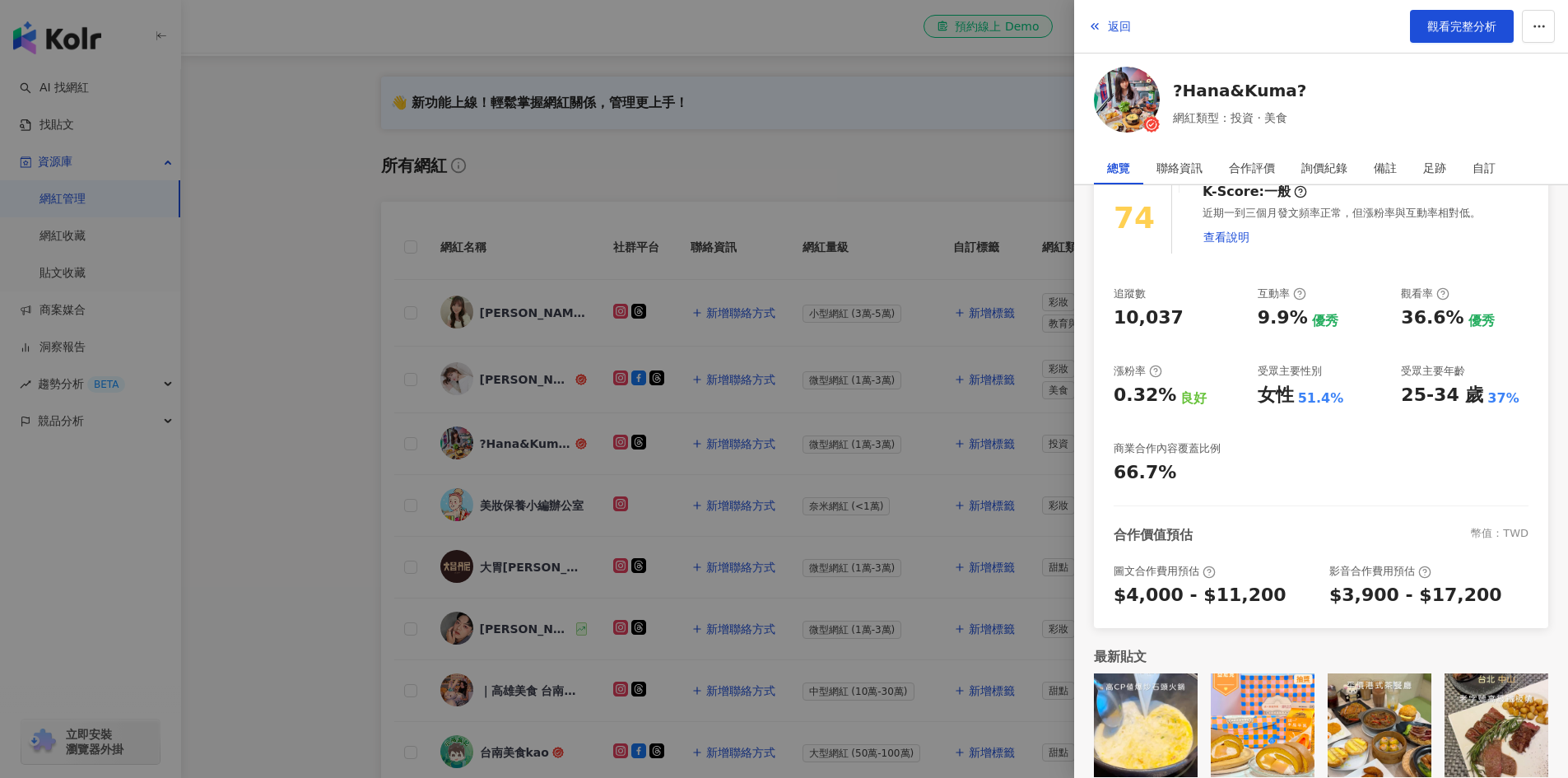
click at [240, 255] on div at bounding box center [784, 389] width 1568 height 778
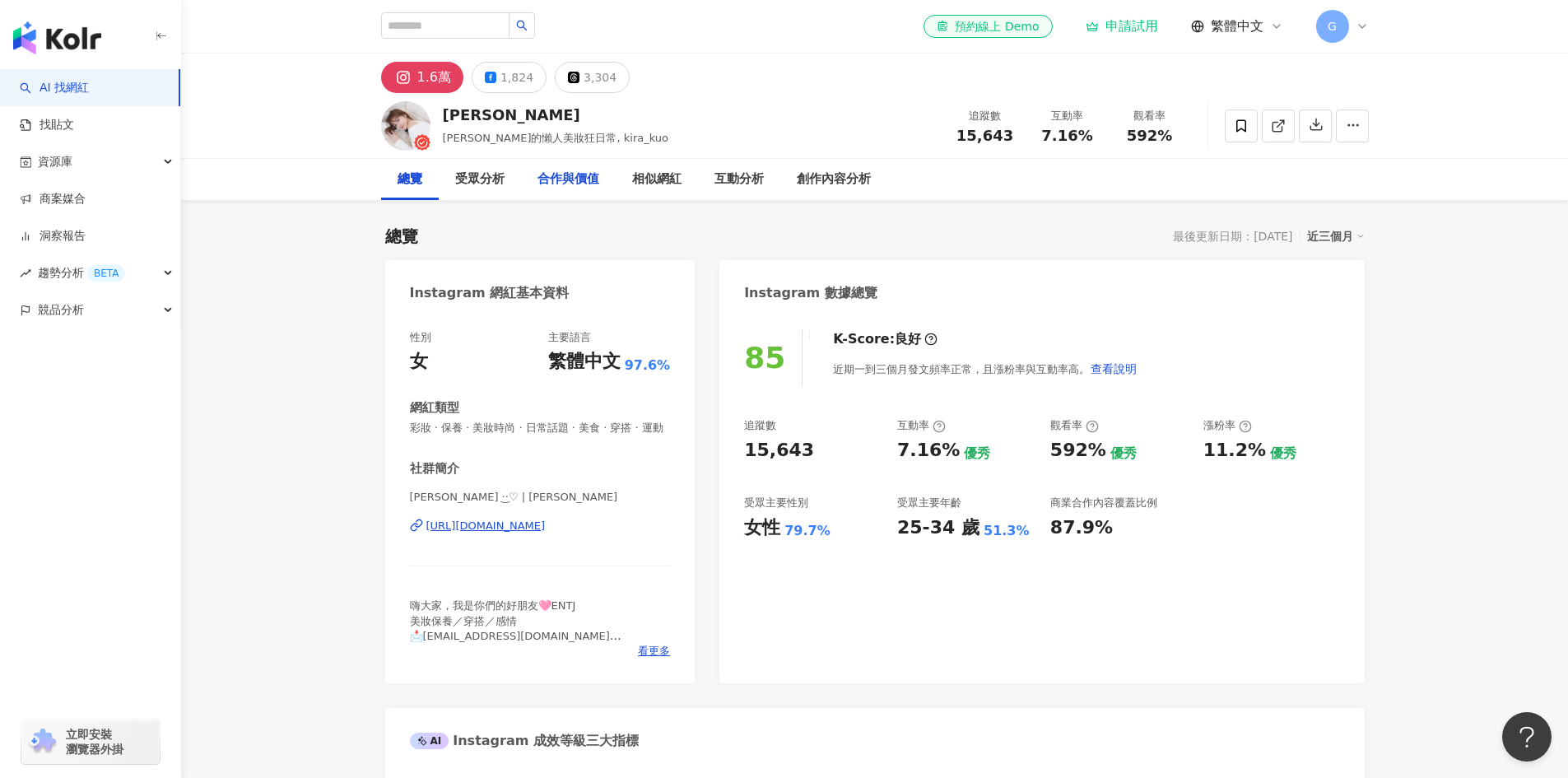
click at [585, 183] on div "合作與價值" at bounding box center [568, 179] width 61 height 20
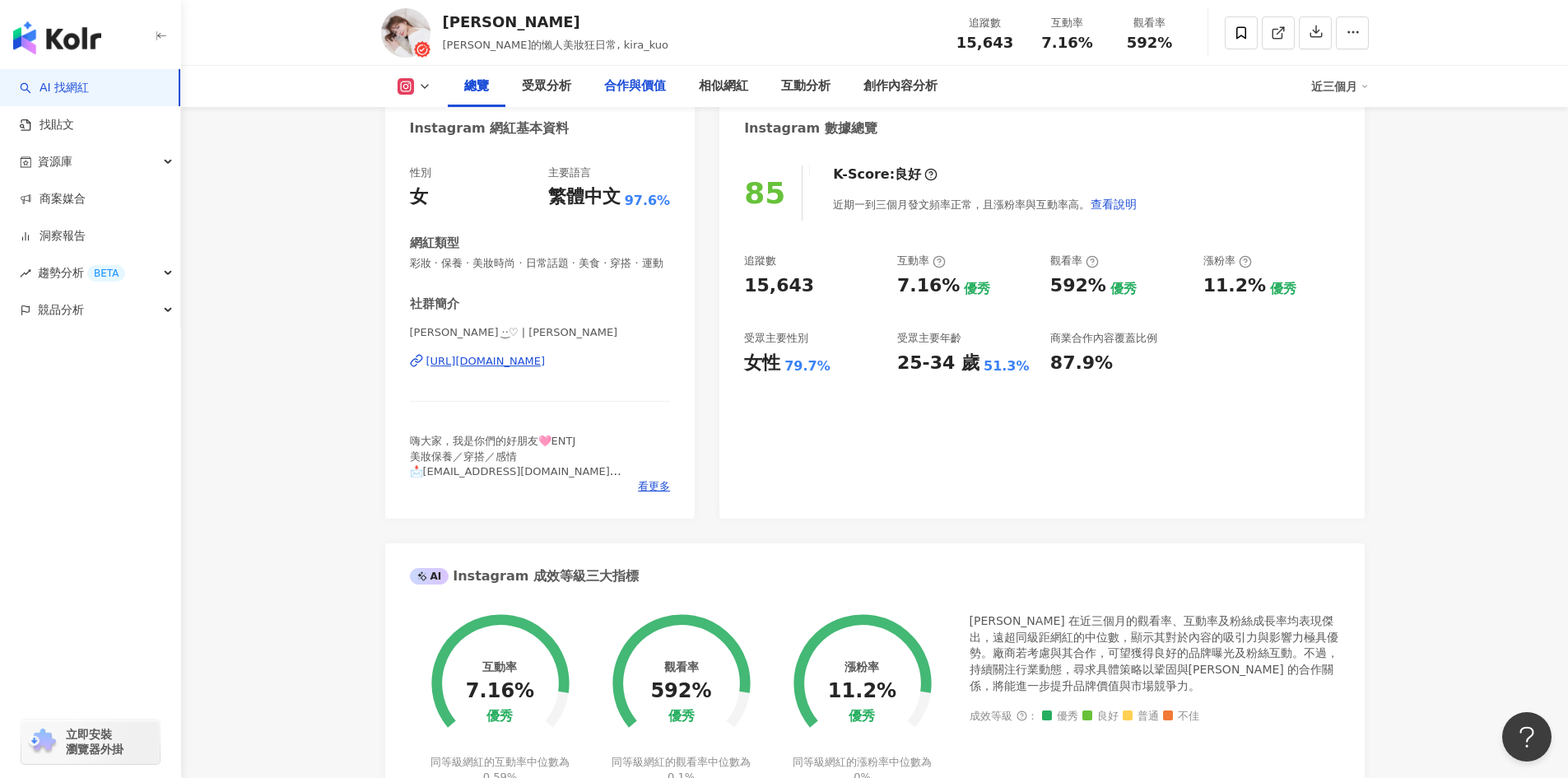
click at [646, 82] on div "合作與價值" at bounding box center [634, 86] width 61 height 20
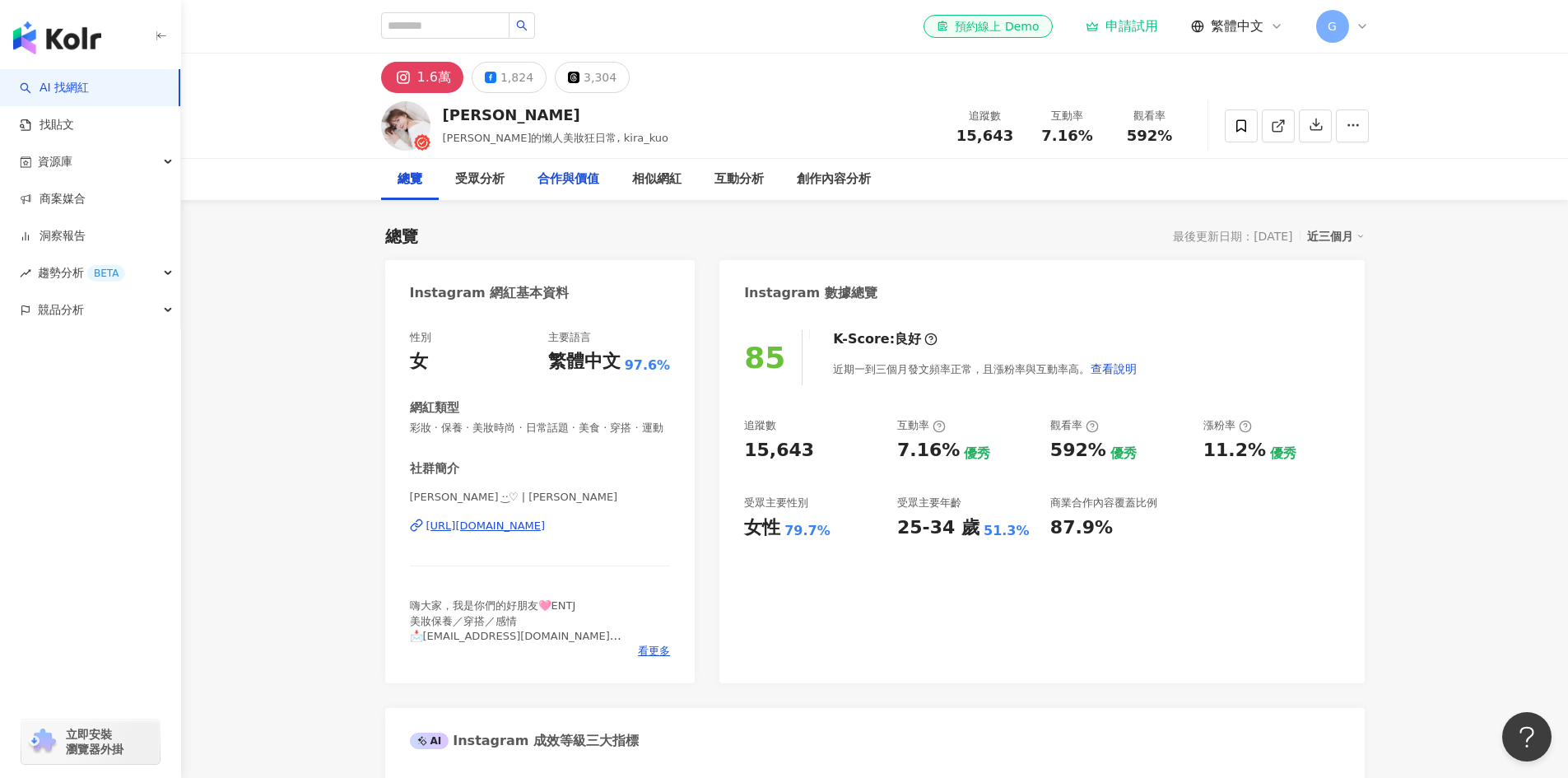
click at [580, 183] on div "合作與價值" at bounding box center [568, 179] width 61 height 20
